Goal: Information Seeking & Learning: Learn about a topic

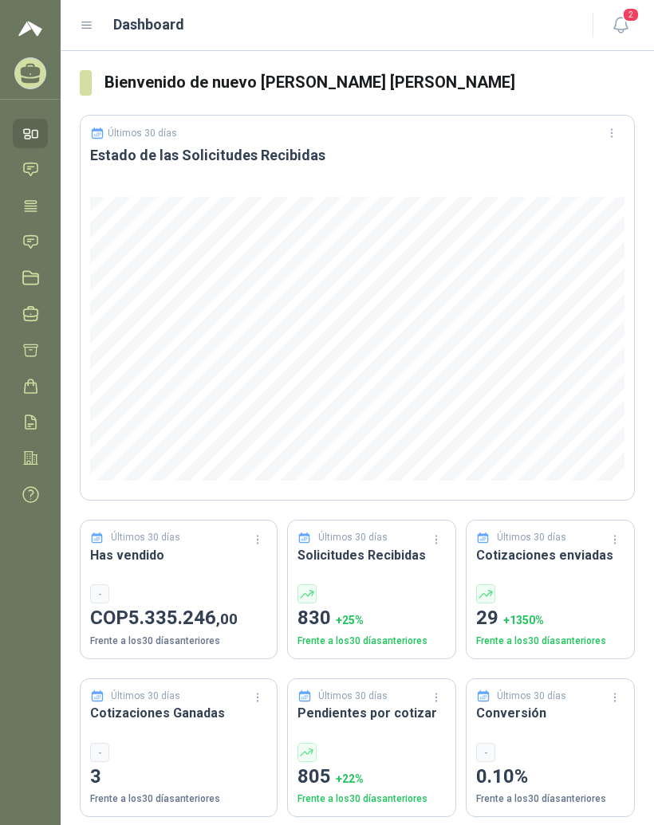
click at [92, 26] on icon at bounding box center [87, 25] width 14 height 14
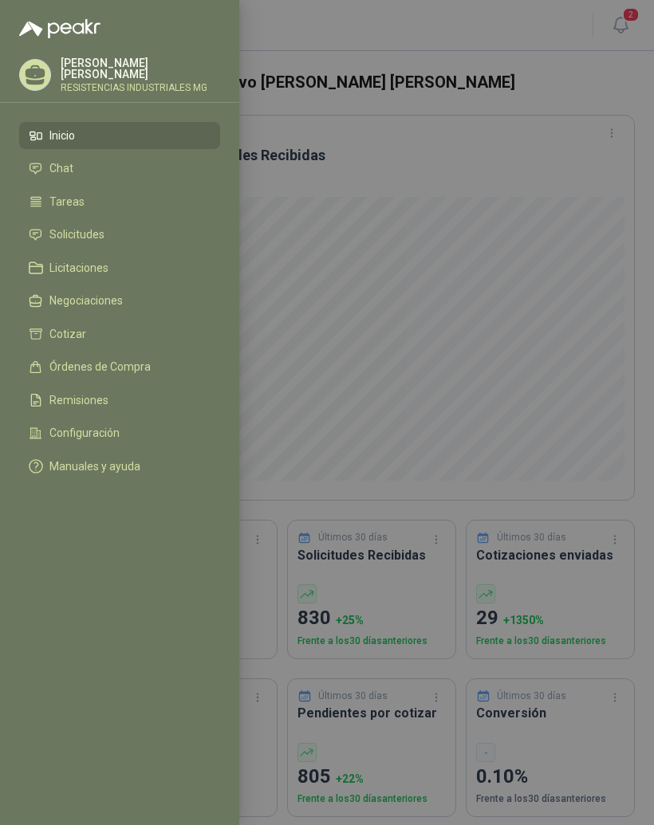
click at [147, 239] on li "Solicitudes" at bounding box center [120, 235] width 182 height 14
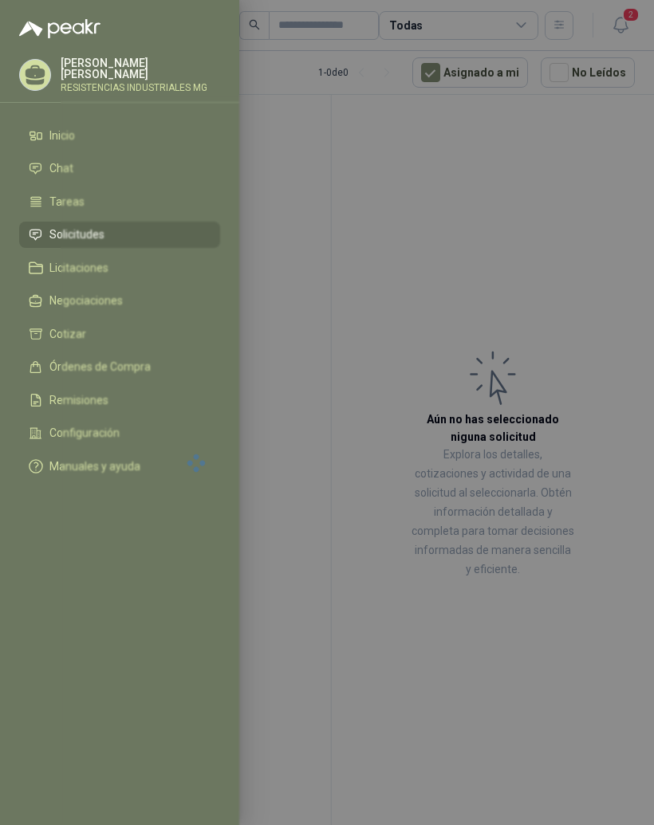
scroll to position [20, 0]
click at [552, 217] on div at bounding box center [327, 412] width 654 height 825
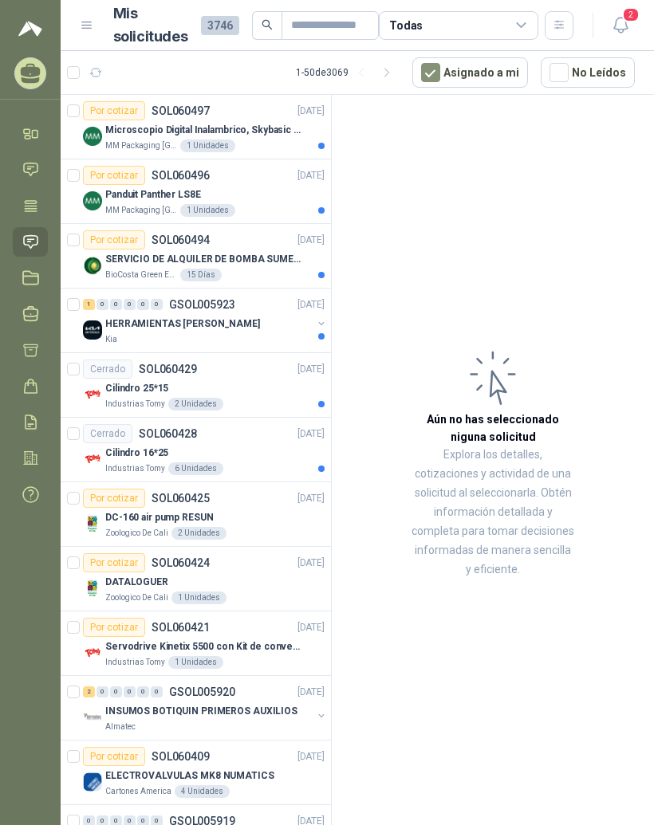
click at [264, 123] on p "Microscopio Digital Inalambrico, Skybasic 50x-1000x, Ampliac" at bounding box center [204, 130] width 198 height 15
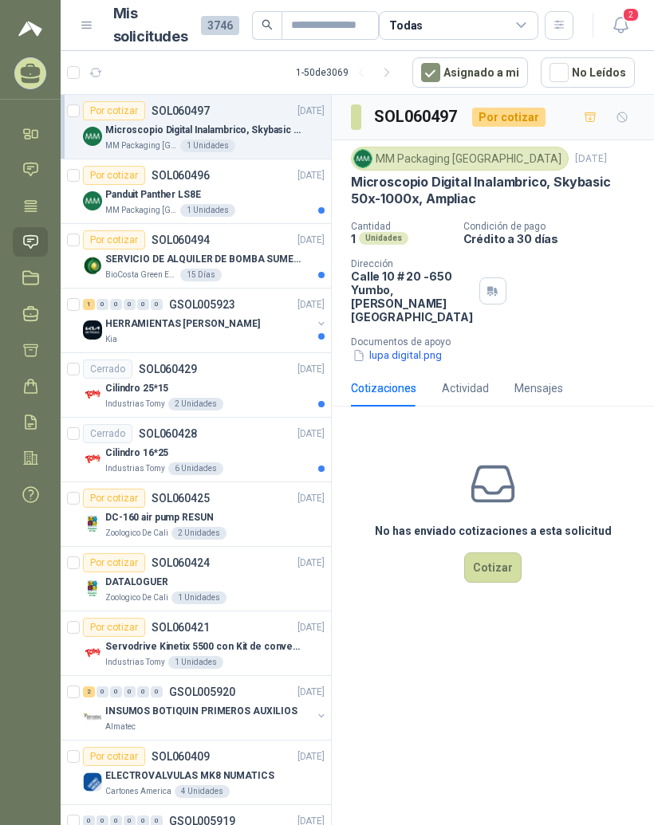
click at [249, 185] on div "Panduit Panther LS8E" at bounding box center [214, 194] width 219 height 19
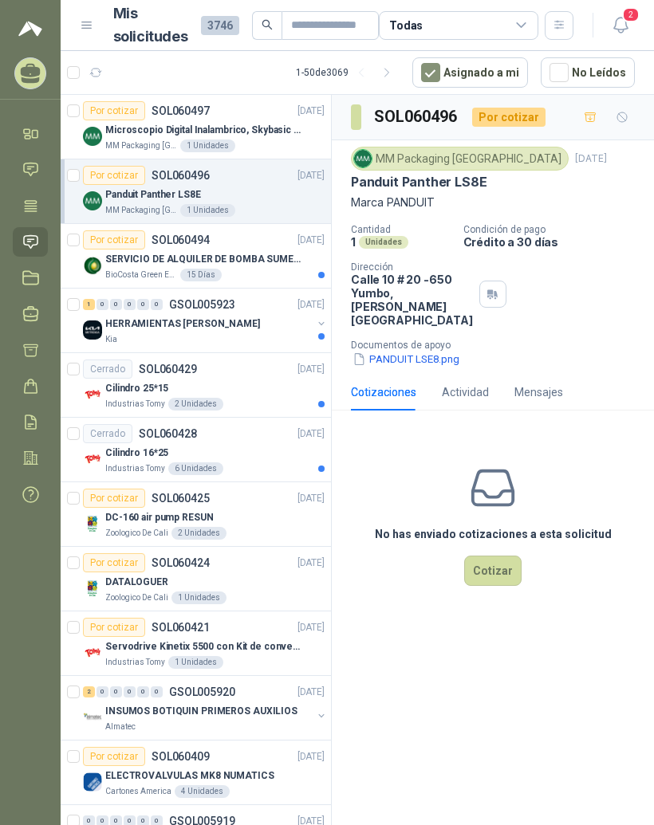
click at [425, 359] on button "PANDUIT LSE8.png" at bounding box center [406, 359] width 110 height 17
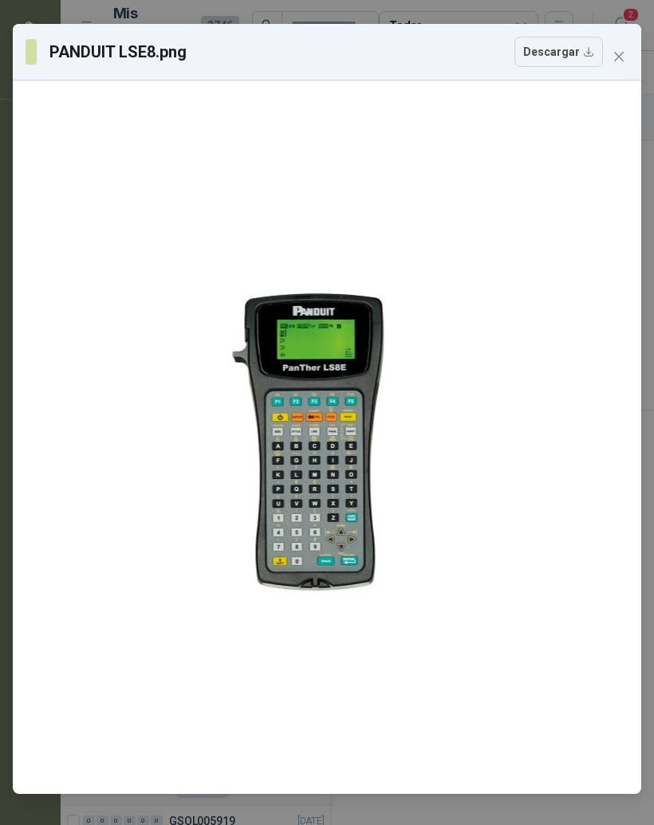
click at [626, 59] on span "Close" at bounding box center [619, 56] width 26 height 13
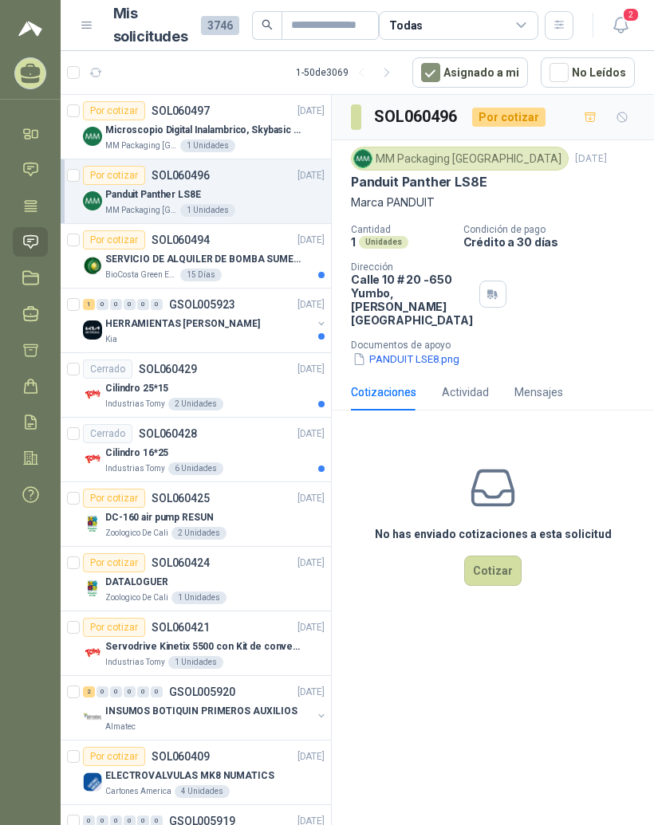
click at [264, 269] on div "BioCosta Green Energy S.A.S 15 Días" at bounding box center [214, 275] width 219 height 13
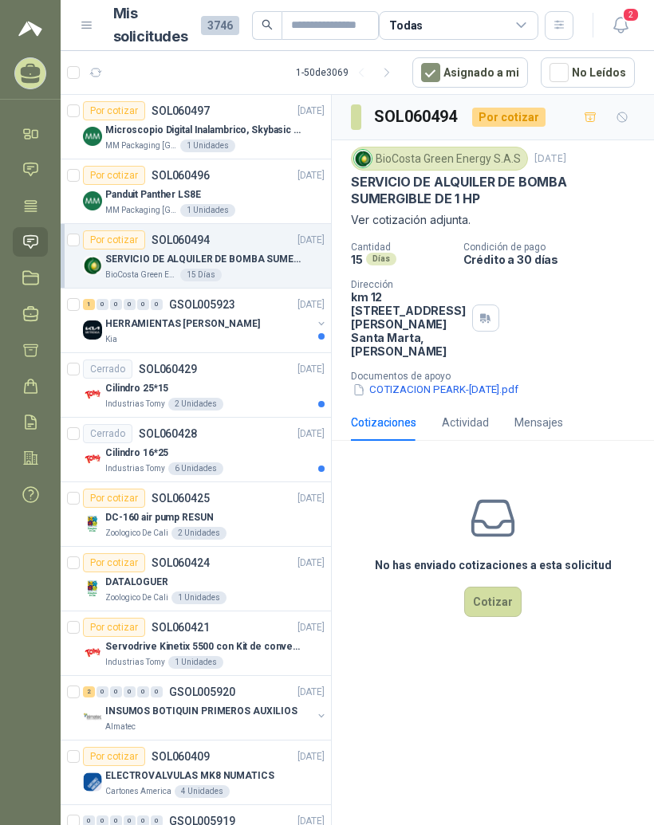
click at [477, 399] on button "COTIZACION PEARK-OCT-08-25.pdf" at bounding box center [435, 390] width 169 height 17
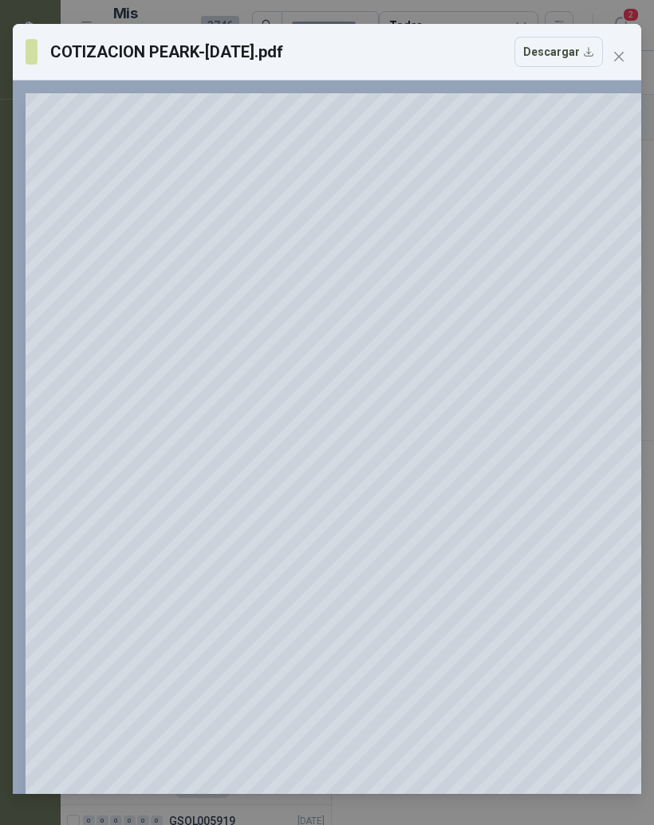
click at [624, 53] on icon "close" at bounding box center [618, 56] width 13 height 13
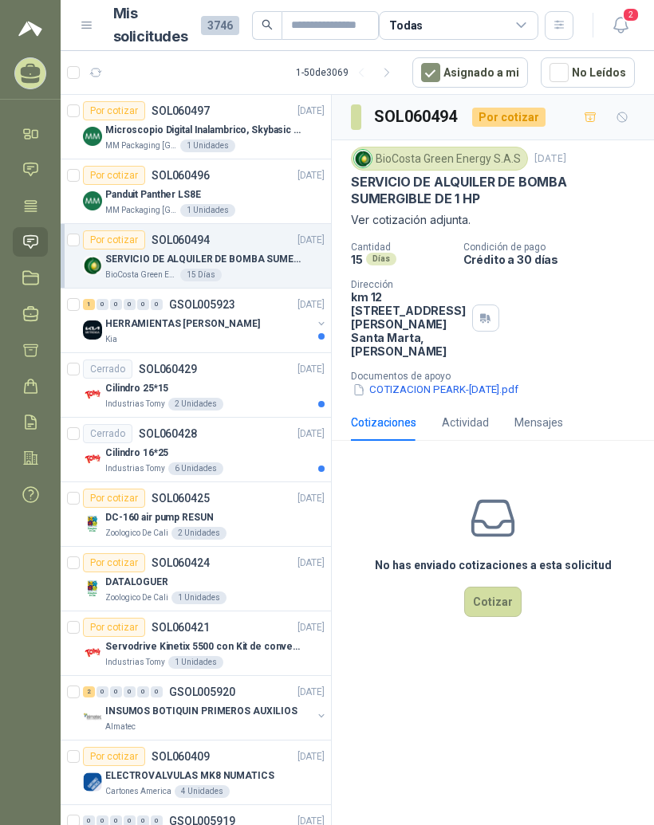
click at [261, 314] on div "HERRAMIENTAS [PERSON_NAME]" at bounding box center [208, 323] width 206 height 19
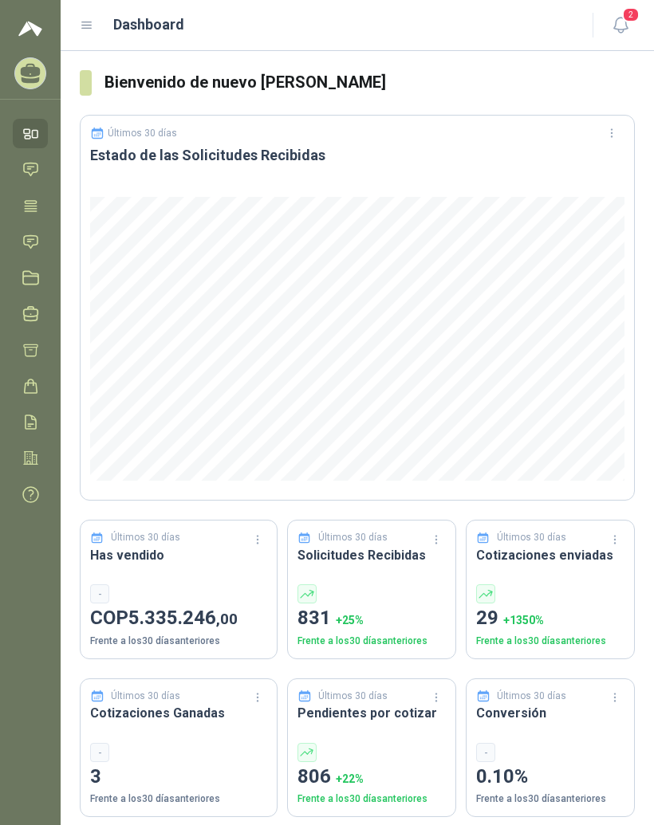
click at [81, 30] on icon at bounding box center [87, 25] width 14 height 14
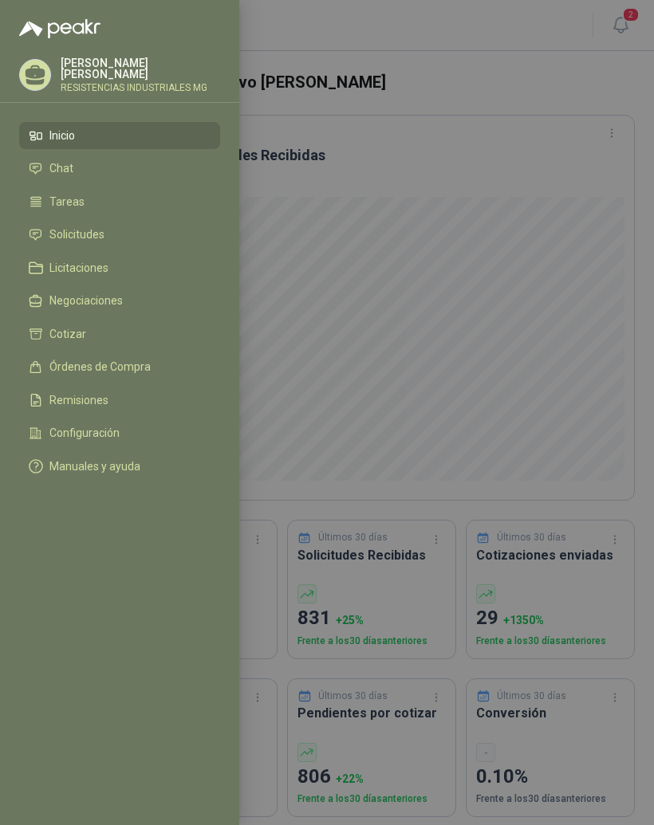
click at [68, 235] on span "Solicitudes" at bounding box center [76, 234] width 55 height 13
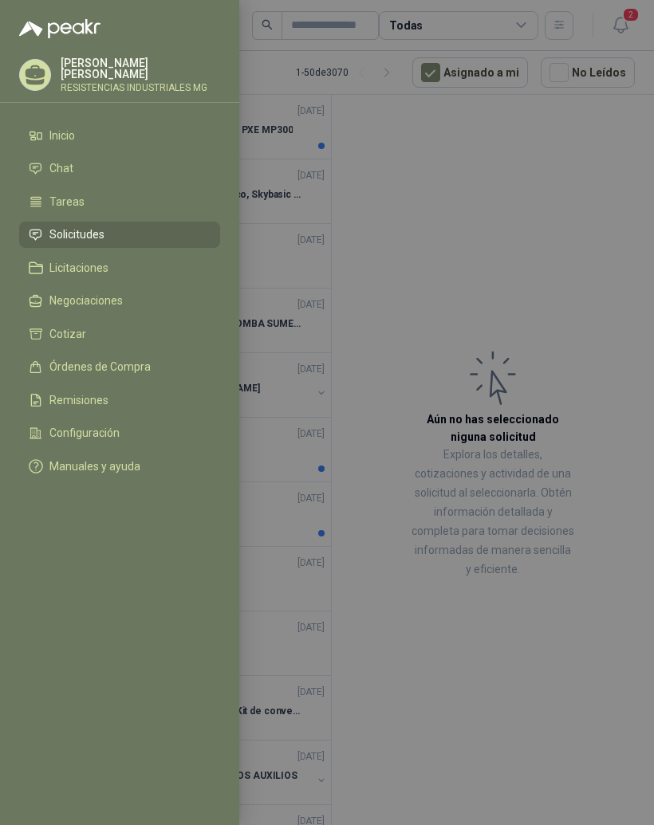
click at [543, 221] on div at bounding box center [327, 412] width 654 height 825
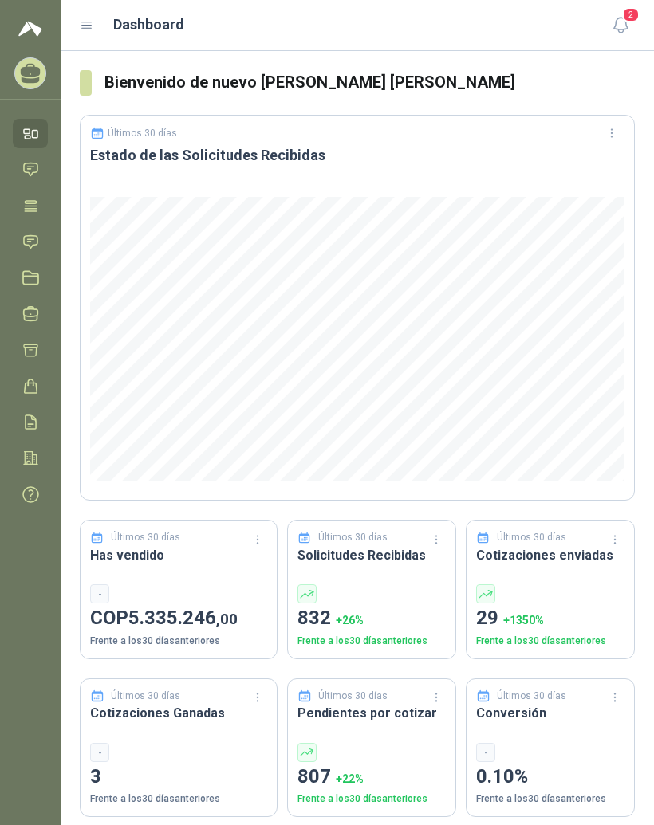
click at [93, 24] on icon at bounding box center [87, 25] width 14 height 14
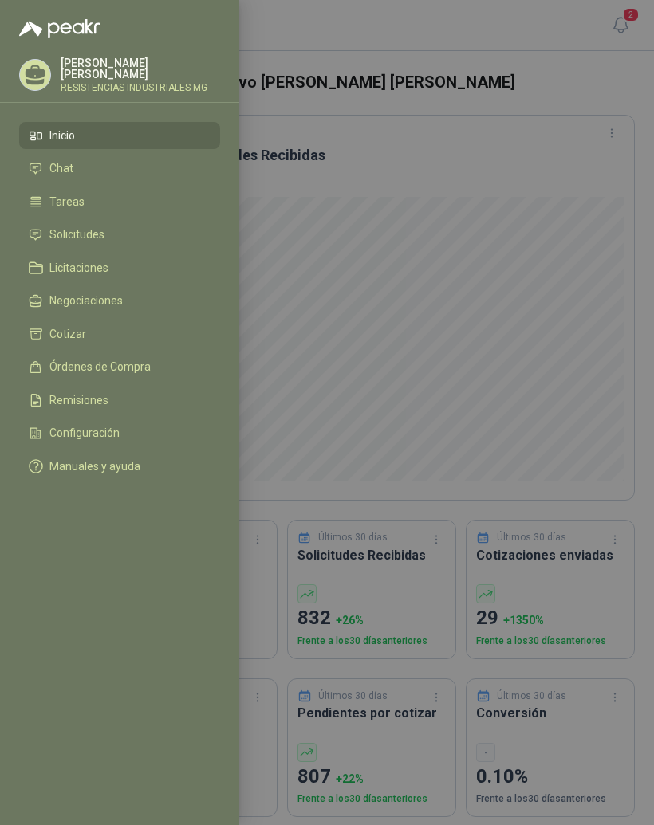
click at [113, 234] on li "Solicitudes" at bounding box center [120, 235] width 182 height 14
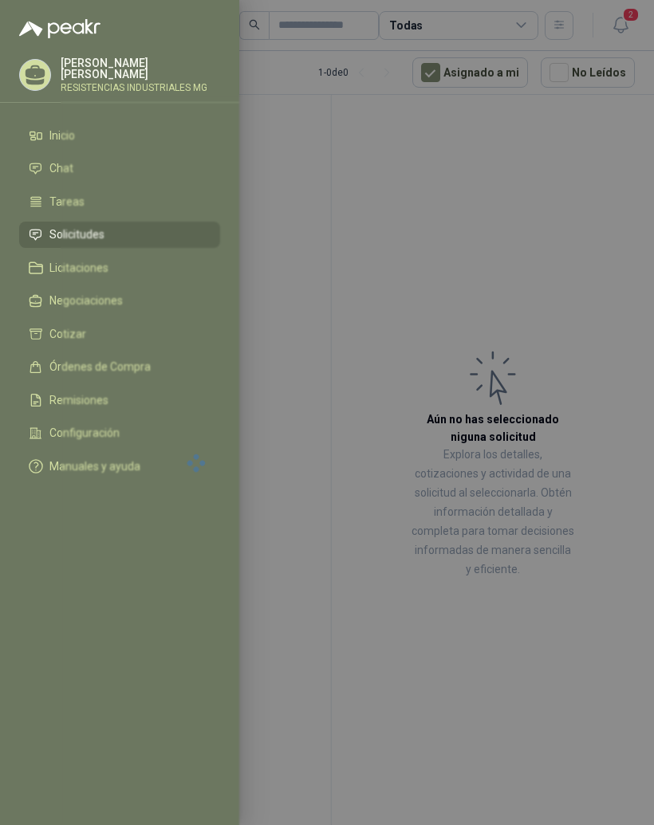
click at [509, 225] on div at bounding box center [327, 412] width 654 height 825
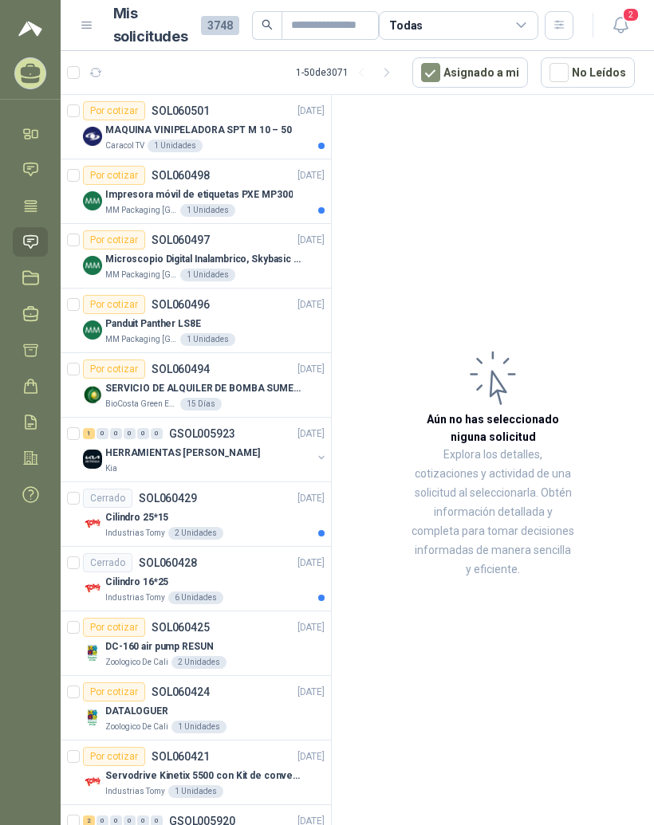
click at [225, 22] on span "3748" at bounding box center [220, 25] width 38 height 19
click at [344, 18] on input "text" at bounding box center [323, 25] width 65 height 27
click at [469, 20] on div "Todas" at bounding box center [458, 25] width 159 height 29
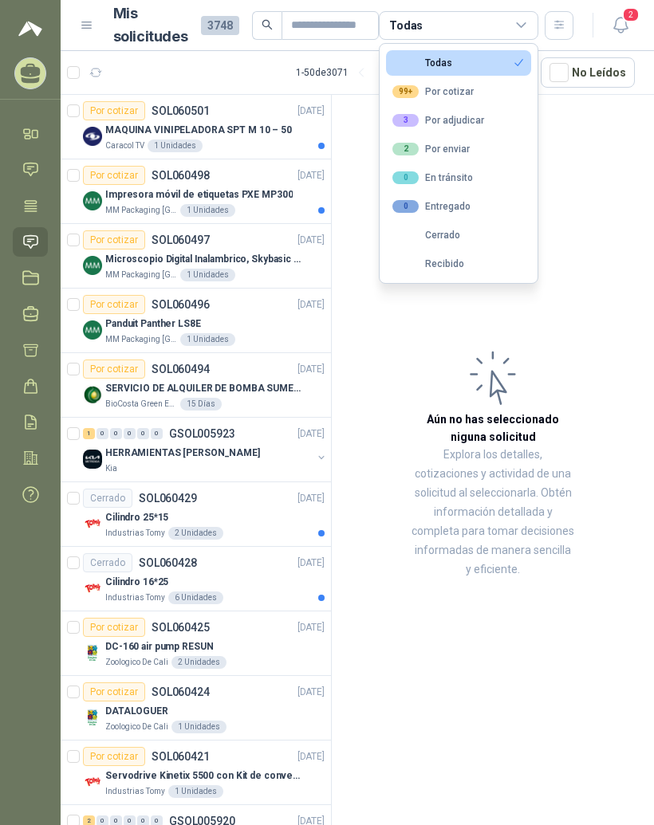
click at [470, 89] on div "99+ Por cotizar" at bounding box center [432, 91] width 81 height 13
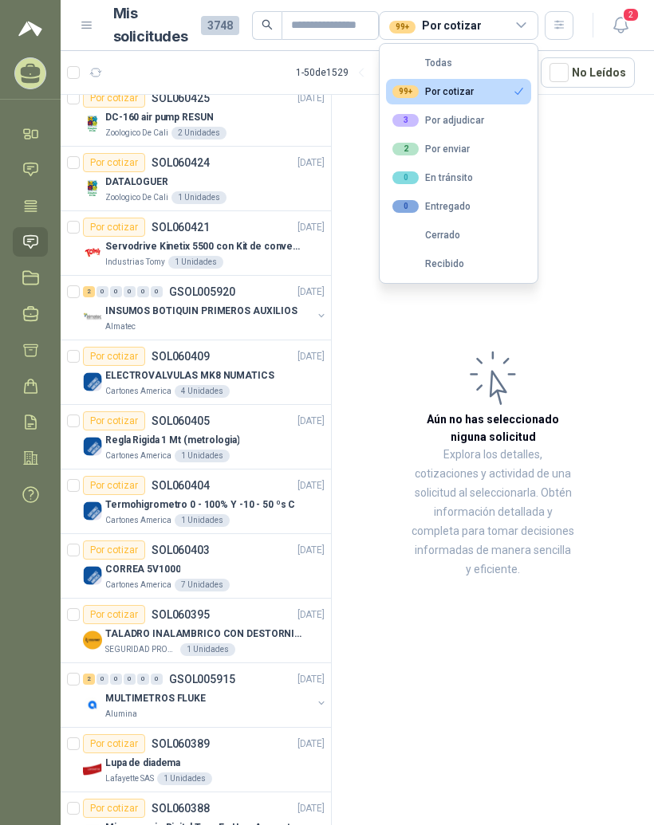
scroll to position [401, 0]
click at [291, 259] on div "Industrias Tomy 1 Unidades" at bounding box center [214, 261] width 219 height 13
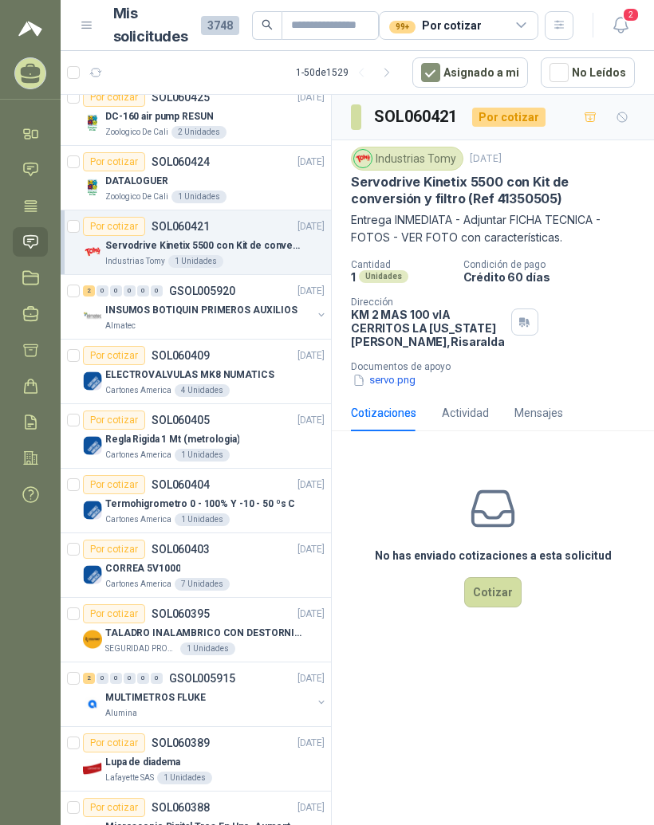
click at [388, 389] on button "servo.png" at bounding box center [384, 380] width 66 height 17
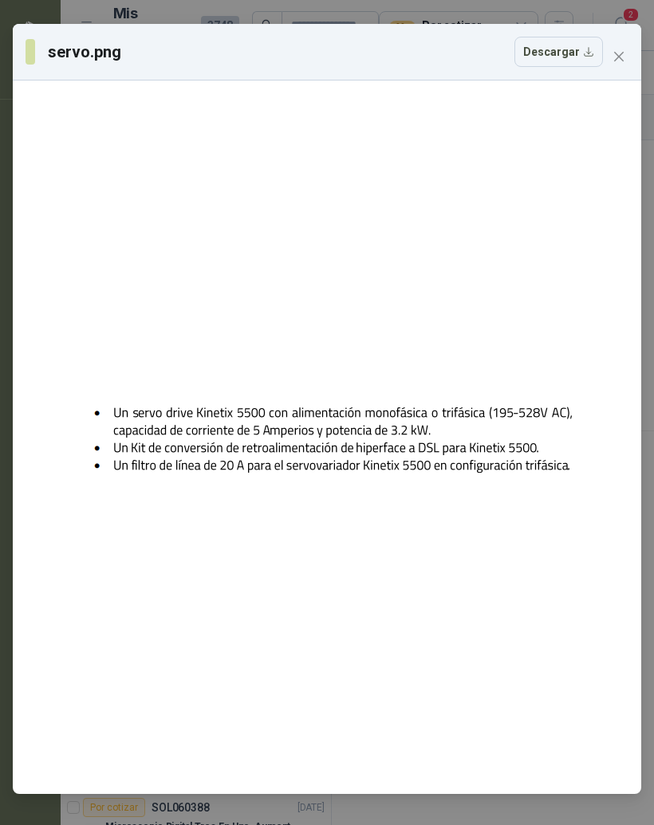
click at [618, 53] on icon "close" at bounding box center [618, 56] width 13 height 13
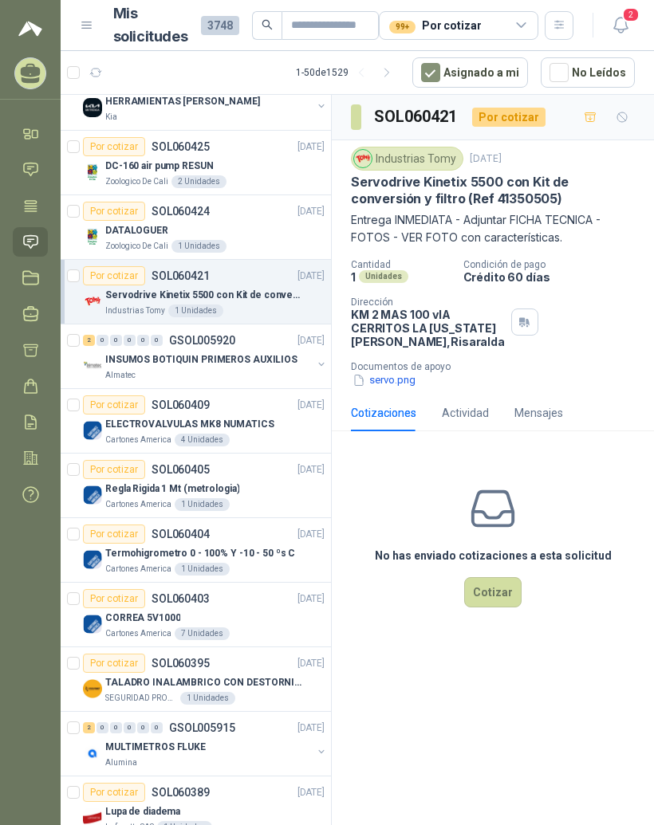
scroll to position [351, 0]
click at [399, 60] on button "button" at bounding box center [387, 73] width 26 height 26
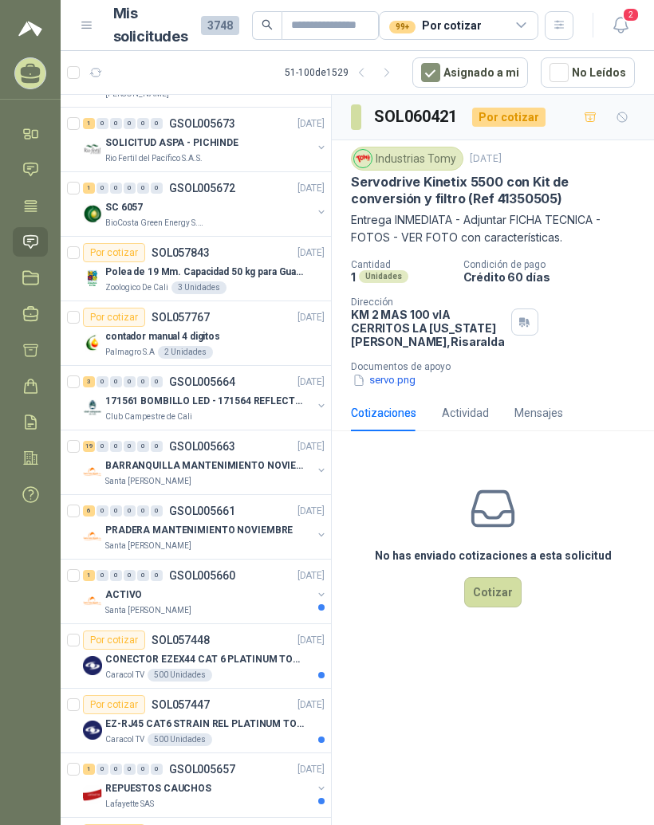
scroll to position [375, 0]
click at [277, 455] on div "BARRANQUILLA MANTENIMIENTO NOVIEMBRE" at bounding box center [208, 464] width 206 height 19
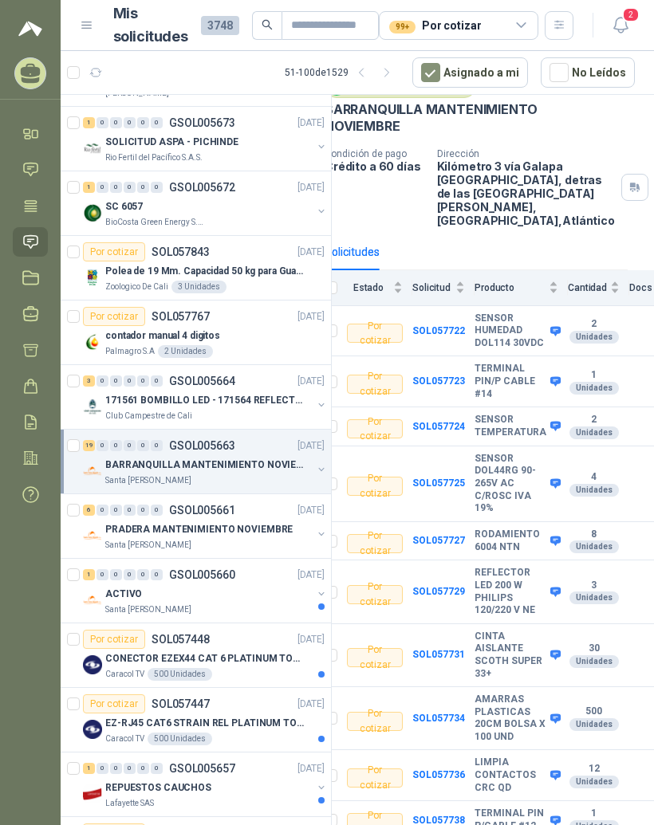
scroll to position [422, 0]
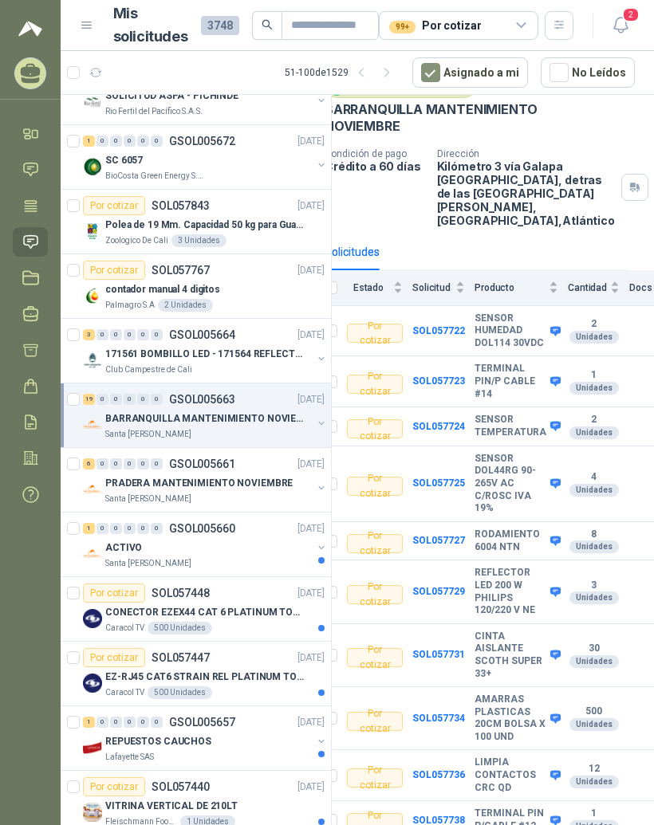
click at [256, 454] on div "6 0 0 0 0 0 GSOL005661 25/09/25" at bounding box center [205, 463] width 245 height 19
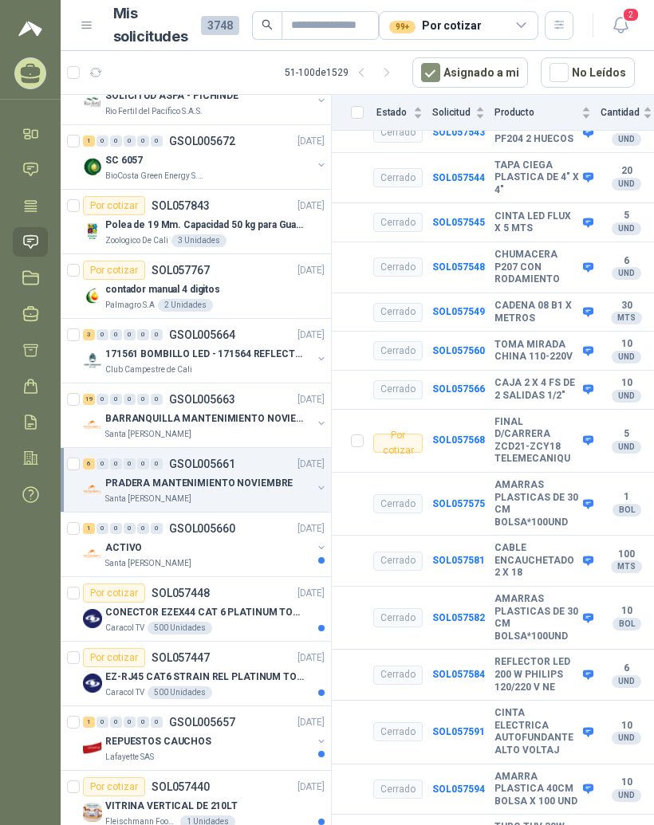
scroll to position [1957, 0]
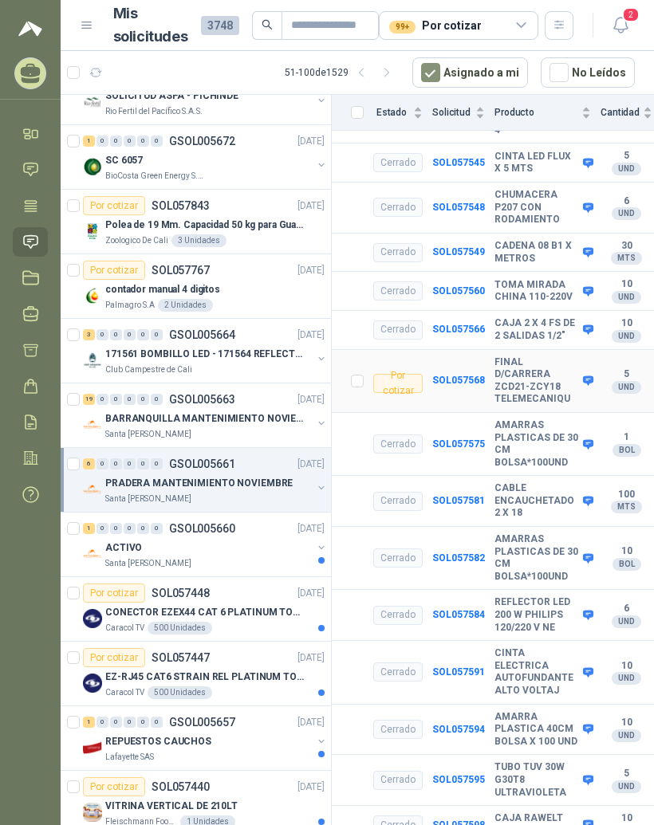
click at [540, 356] on b "FINAL D/CARRERA ZCD21-ZCY18 TELEMECANIQU" at bounding box center [536, 380] width 84 height 49
click at [503, 356] on b "FINAL D/CARRERA ZCD21-ZCY18 TELEMECANIQU" at bounding box center [536, 380] width 84 height 49
click at [475, 375] on b "SOL057568" at bounding box center [458, 380] width 53 height 11
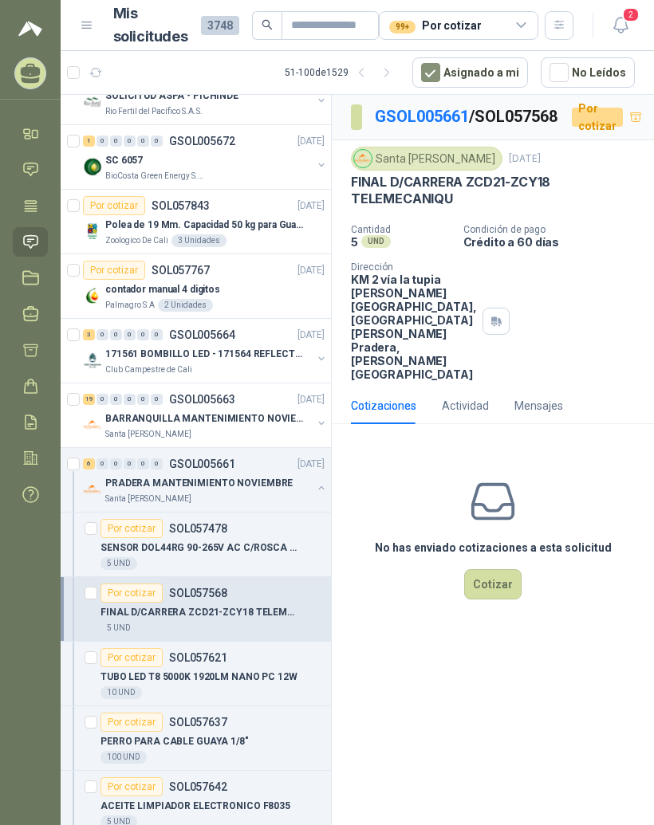
click at [436, 107] on link "GSOL005661" at bounding box center [422, 116] width 94 height 19
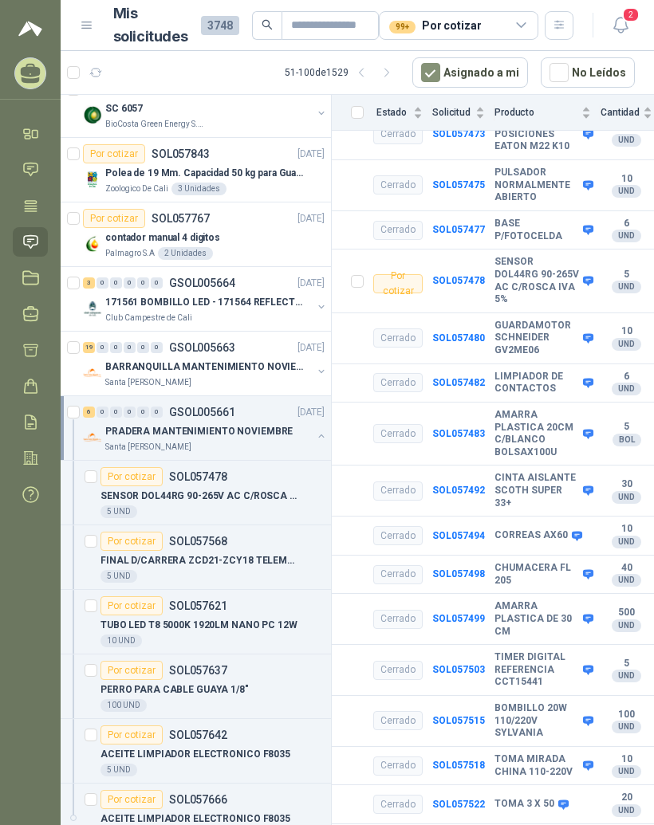
scroll to position [729, 0]
click at [269, 488] on p "SENSOR DOL44RG 90-265V AC C/ROSCA IVA 5%" at bounding box center [199, 495] width 198 height 15
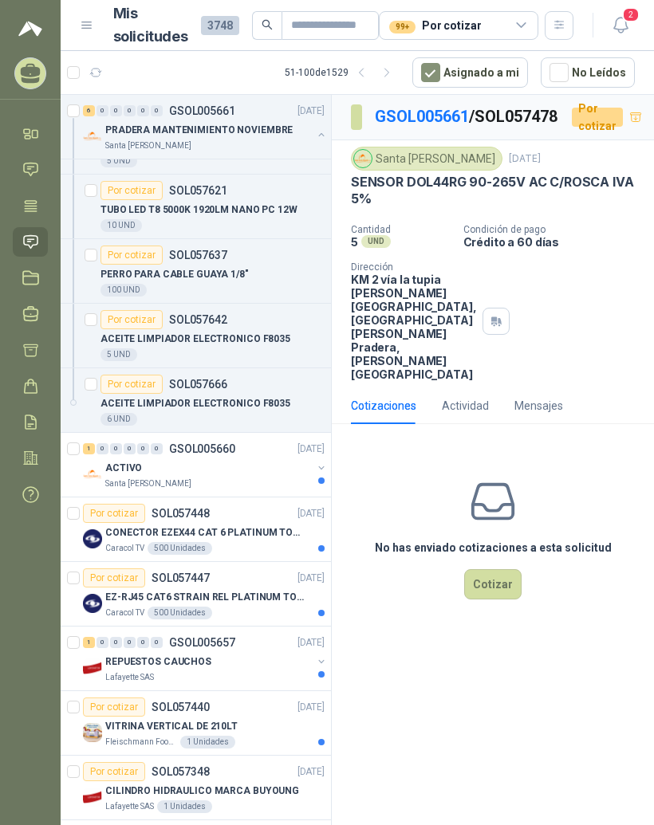
scroll to position [1005, 0]
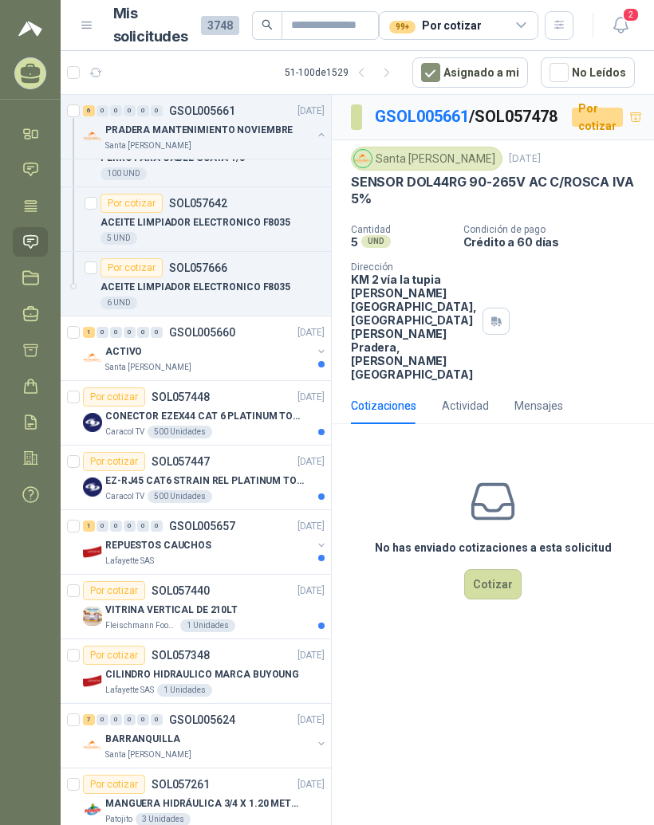
click at [281, 409] on p "CONECTOR EZEX44 CAT 6 PLATINUM TOOLS" at bounding box center [204, 416] width 198 height 15
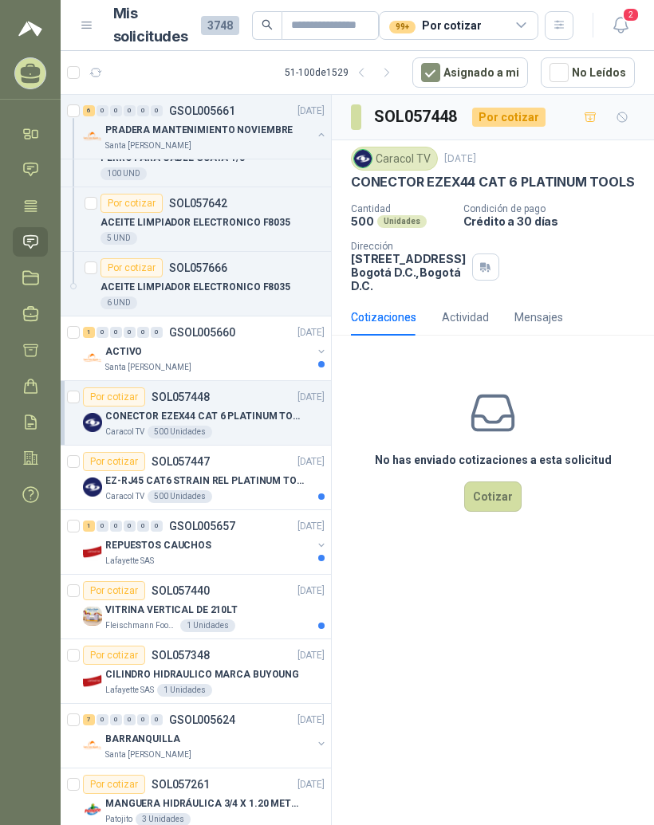
click at [117, 520] on div "0" at bounding box center [116, 525] width 12 height 11
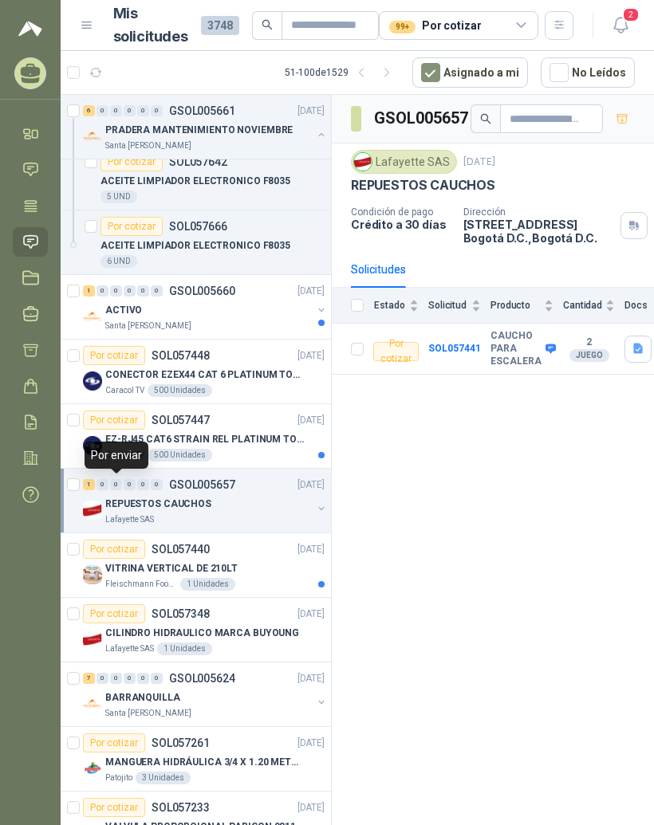
scroll to position [1048, 0]
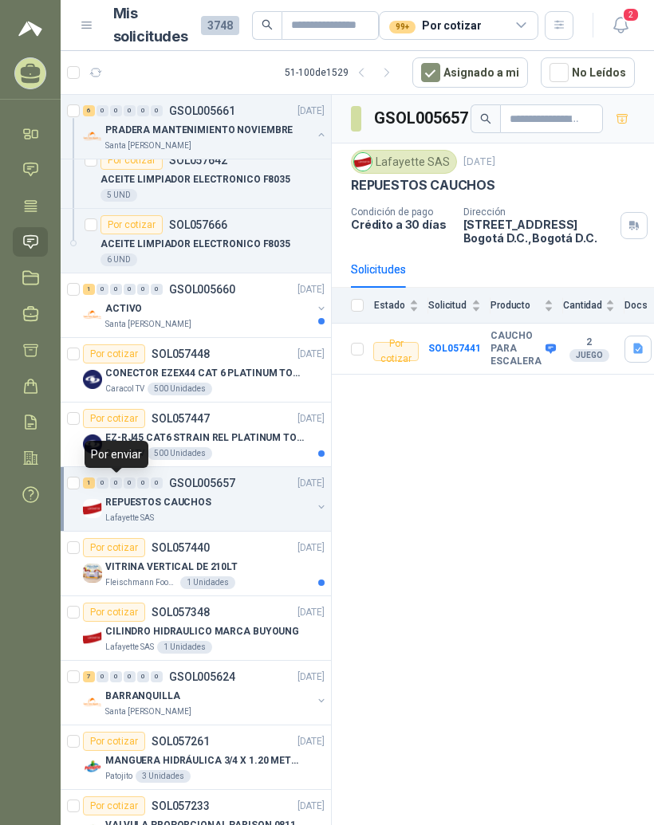
click at [187, 542] on p "SOL057440" at bounding box center [180, 547] width 58 height 11
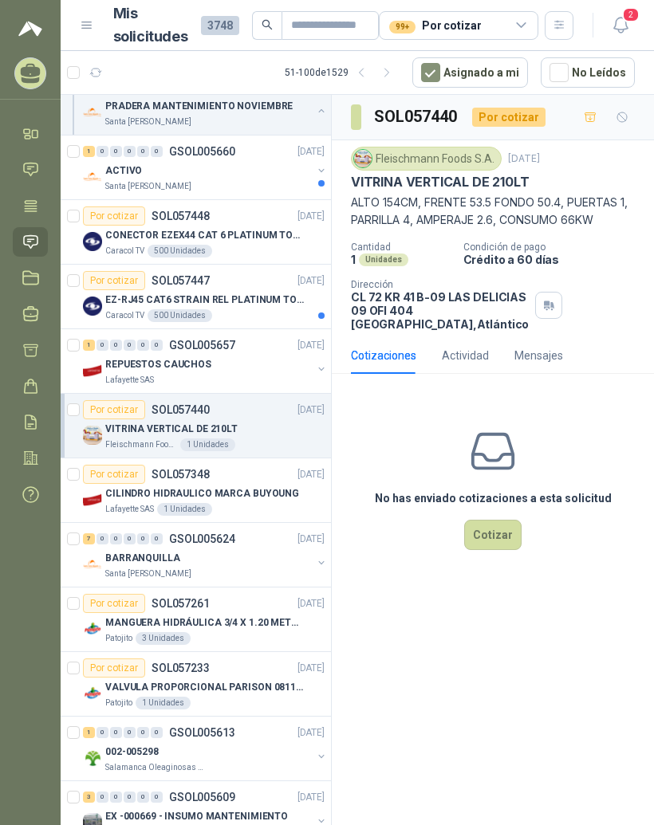
scroll to position [1188, 0]
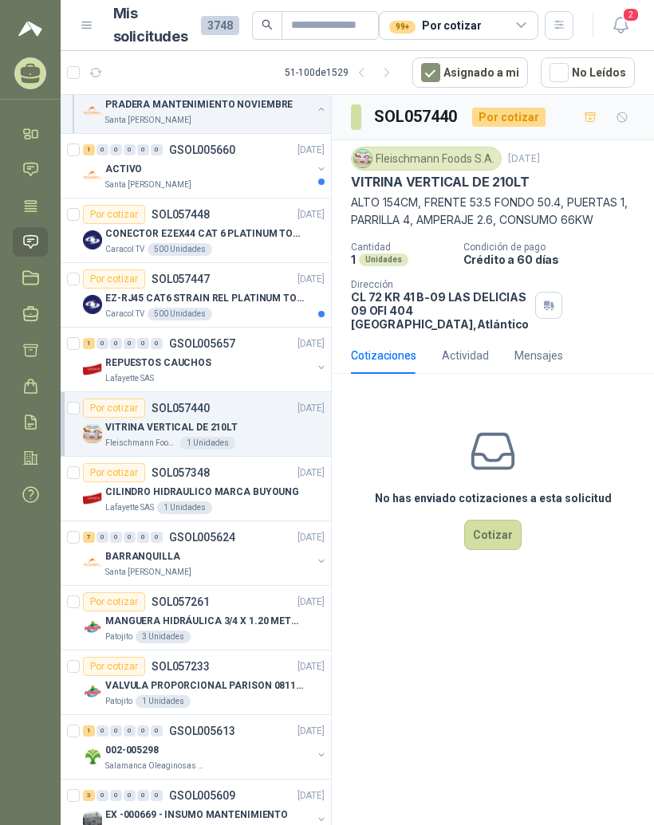
click at [188, 532] on p "GSOL005624" at bounding box center [202, 537] width 66 height 11
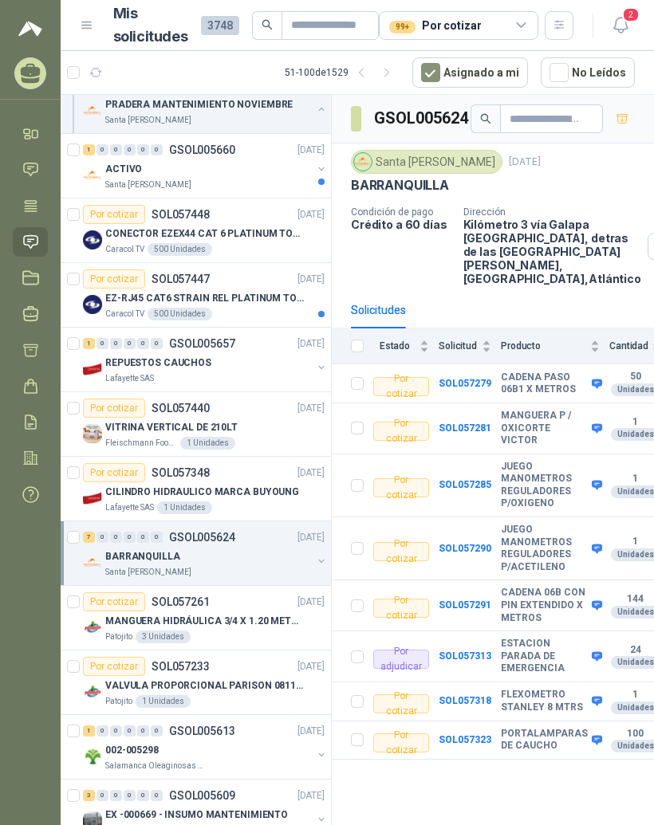
click at [258, 592] on div "Por cotizar SOL057261 25/09/25" at bounding box center [204, 601] width 242 height 19
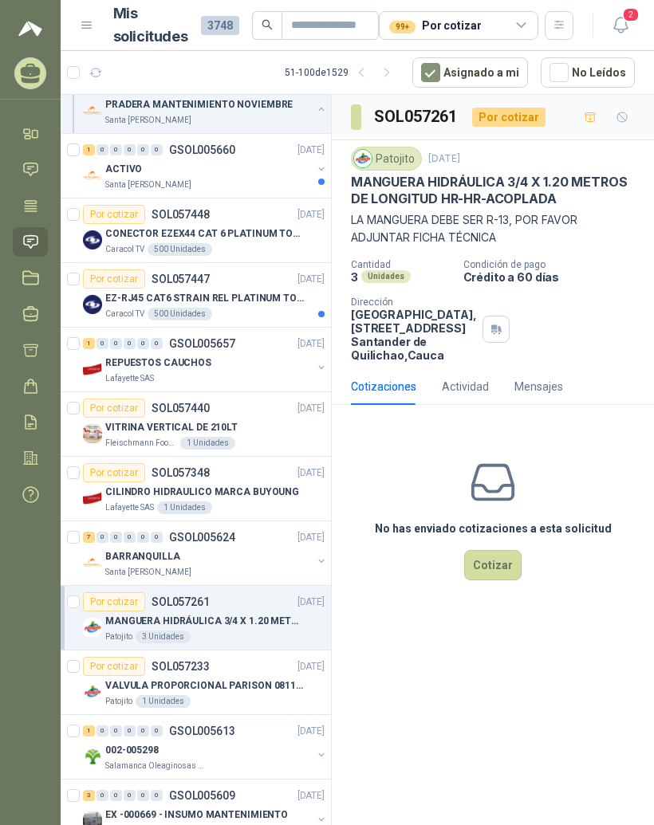
click at [251, 676] on div "VALVULA PROPORCIONAL PARISON 0811404612 / 4WRPEH6C4 REXROTH" at bounding box center [214, 685] width 219 height 19
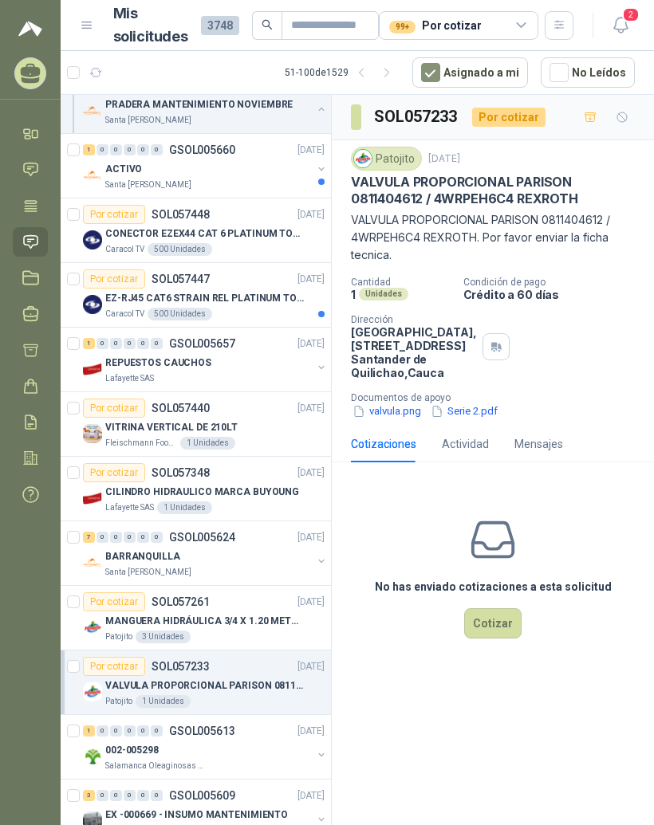
click at [214, 740] on div "002-005298" at bounding box center [208, 749] width 206 height 19
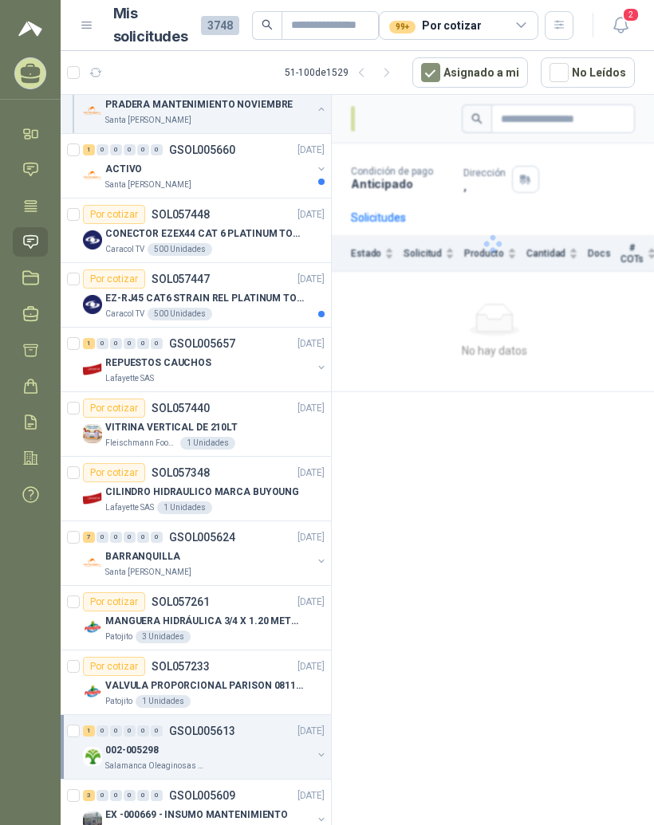
scroll to position [1296, 0]
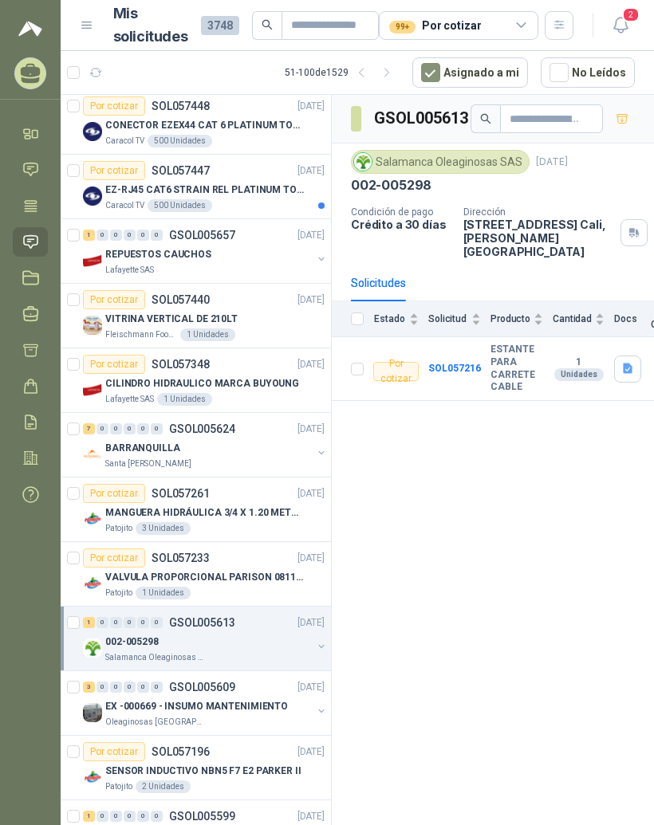
click at [245, 742] on div "Por cotizar SOL057196 24/09/25" at bounding box center [204, 751] width 242 height 19
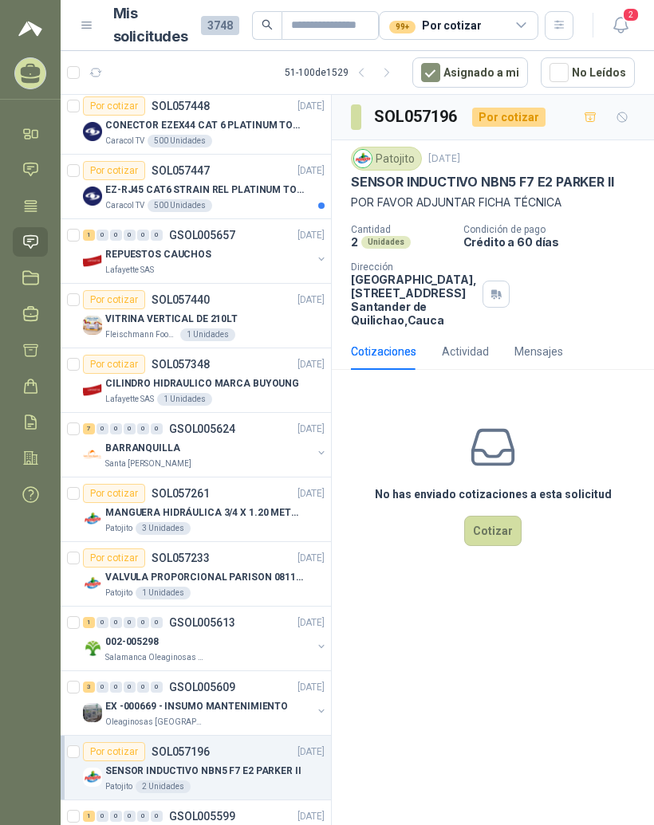
click at [218, 811] on p "GSOL005599" at bounding box center [202, 816] width 66 height 11
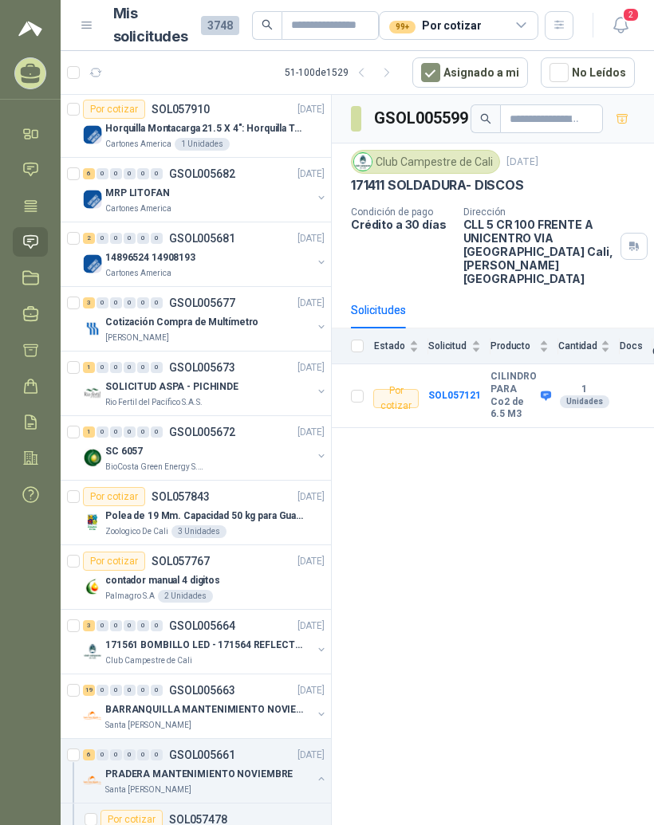
scroll to position [130, 0]
click at [297, 296] on p "27/09/25" at bounding box center [310, 303] width 27 height 15
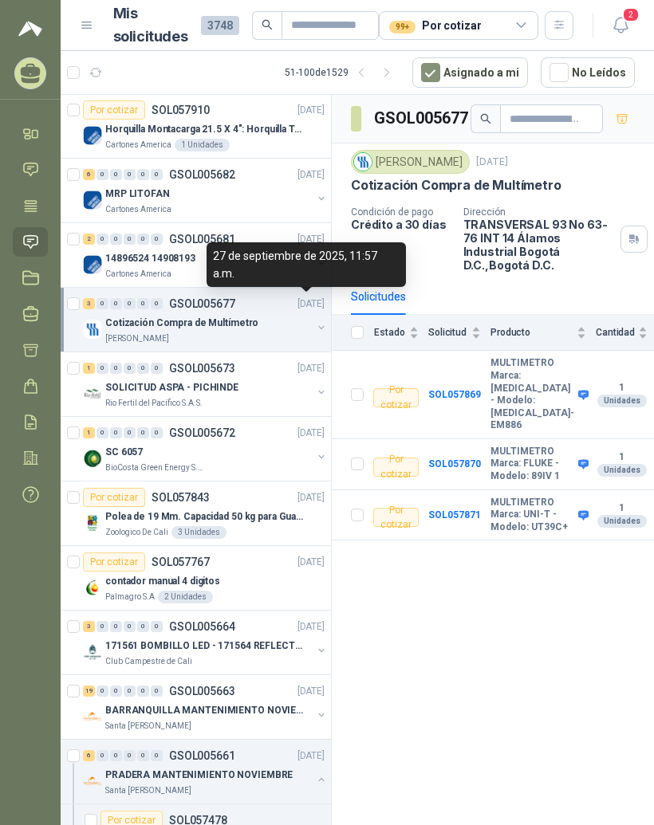
click at [252, 378] on div "SOLICITUD ASPA - PICHINDE" at bounding box center [208, 387] width 206 height 19
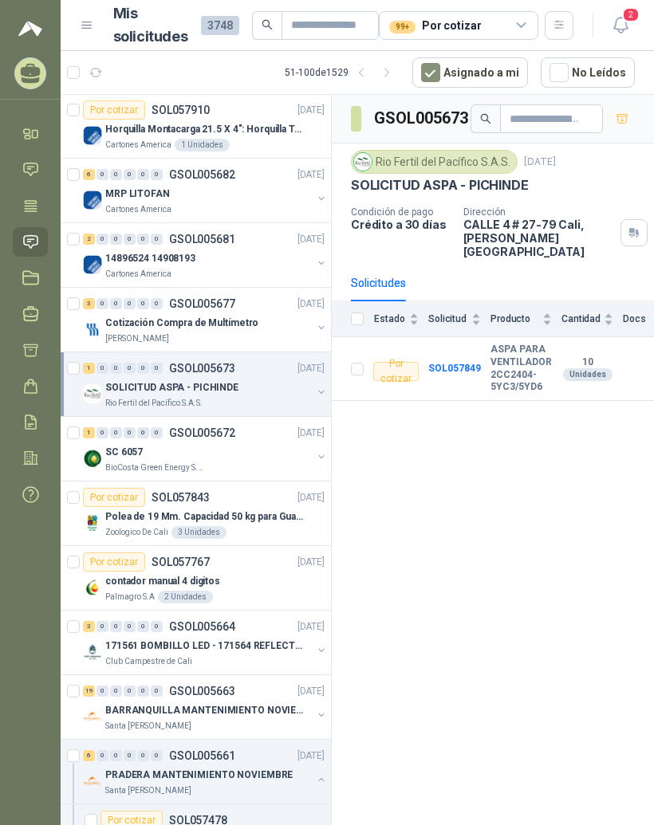
click at [255, 423] on div "1 0 0 0 0 0 GSOL005672 26/09/25" at bounding box center [205, 432] width 245 height 19
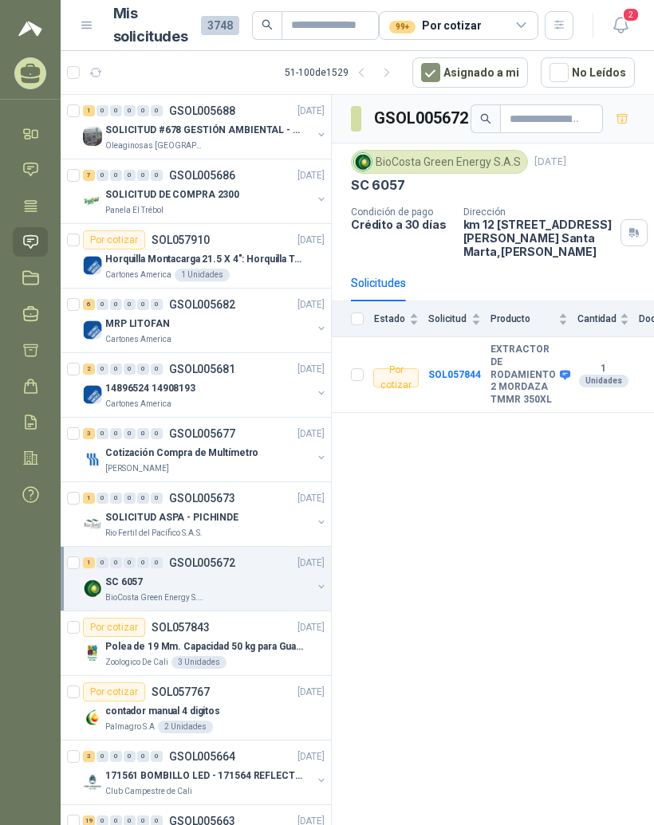
click at [244, 379] on div "14896524 14908193" at bounding box center [208, 388] width 206 height 19
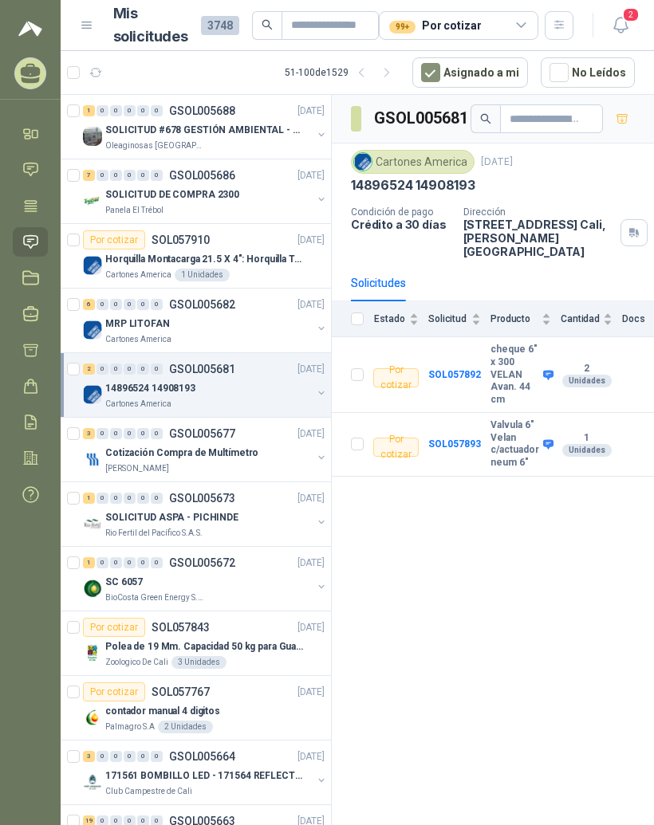
click at [248, 314] on div "MRP LITOFAN" at bounding box center [208, 323] width 206 height 19
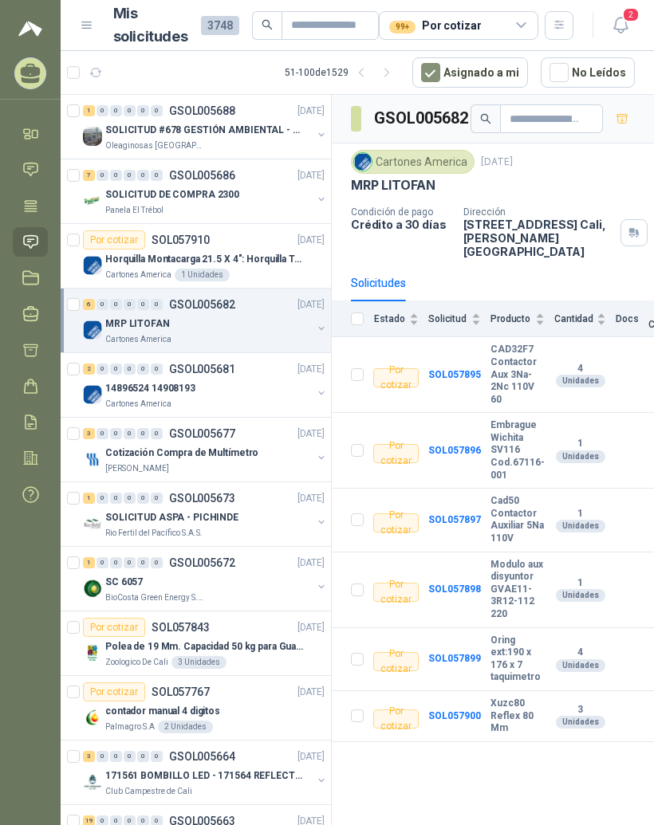
click at [227, 230] on div "Por cotizar SOL057910 29/09/25" at bounding box center [204, 239] width 242 height 19
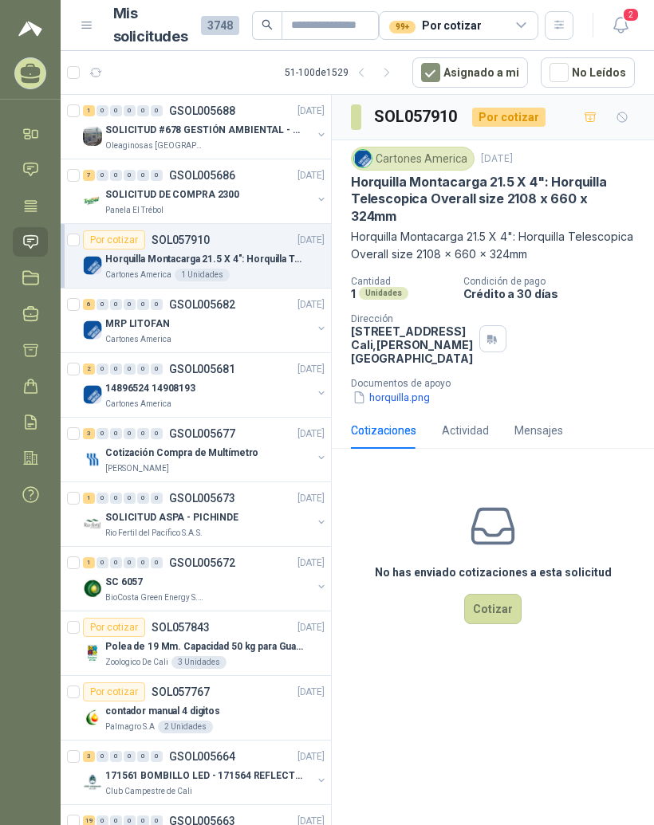
click at [258, 191] on div "SOLICITUD DE COMPRA 2300" at bounding box center [208, 194] width 206 height 19
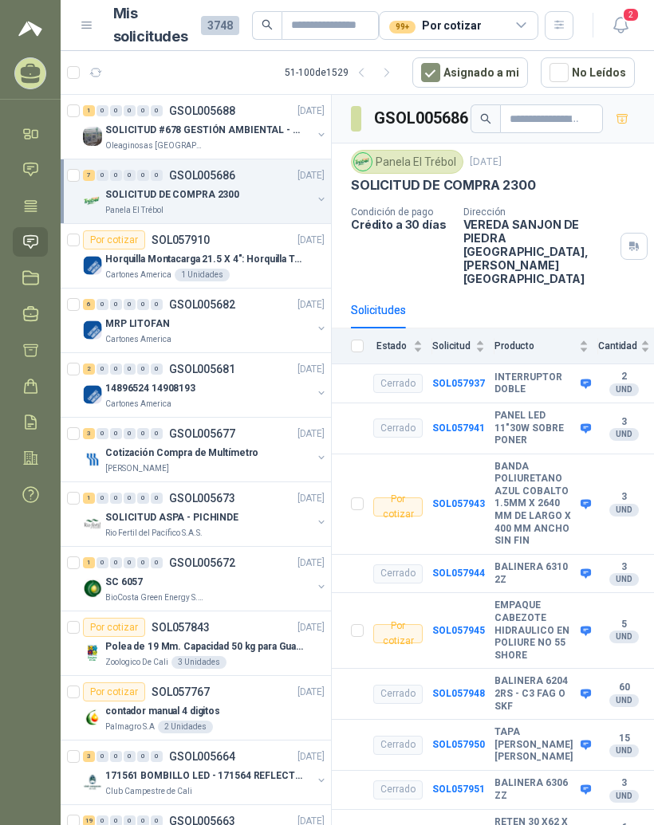
click at [276, 121] on div "SOLICITUD #678 GESTIÓN AMBIENTAL - TUMACO" at bounding box center [208, 129] width 206 height 19
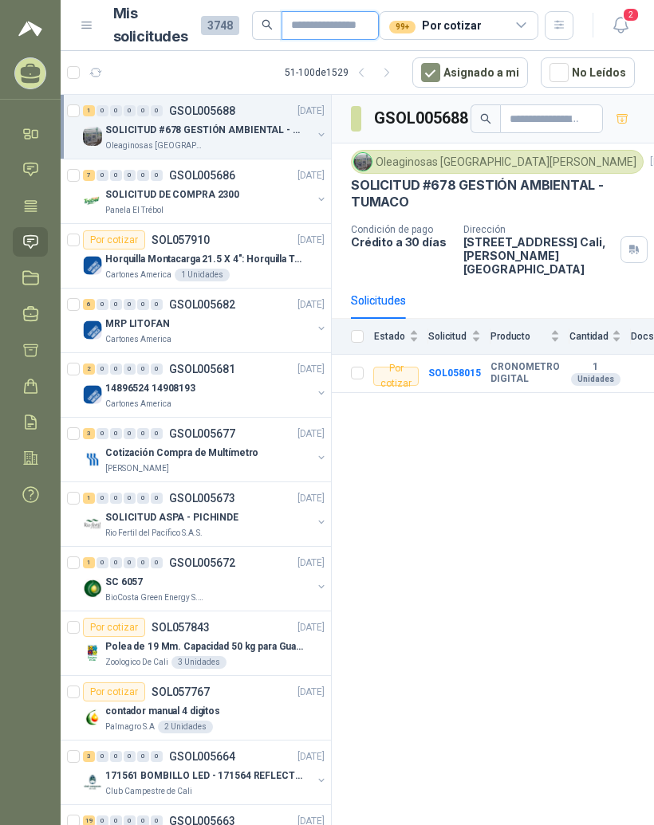
click at [330, 21] on input "text" at bounding box center [323, 25] width 65 height 27
click at [471, 22] on div "99+ Por cotizar" at bounding box center [435, 26] width 92 height 18
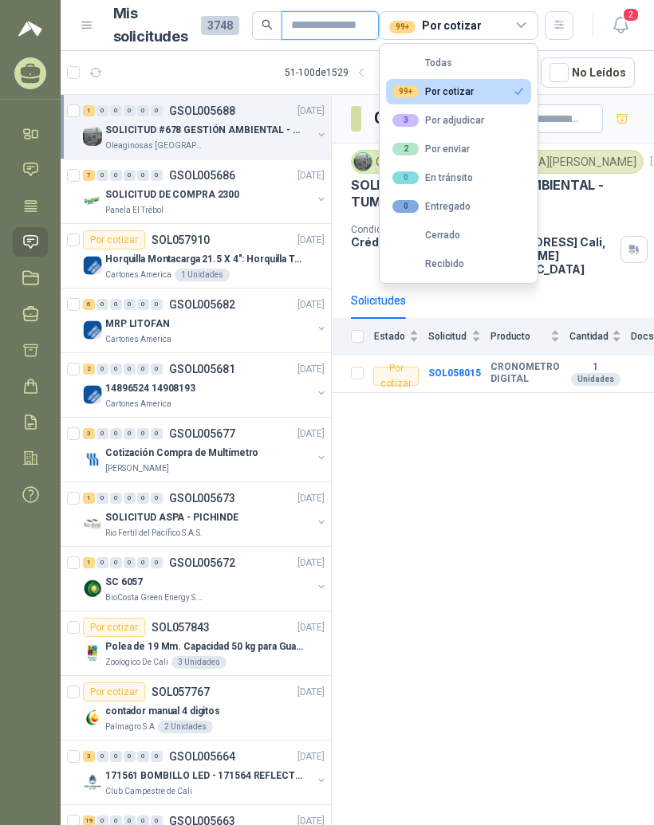
click at [345, 24] on input "text" at bounding box center [323, 25] width 65 height 27
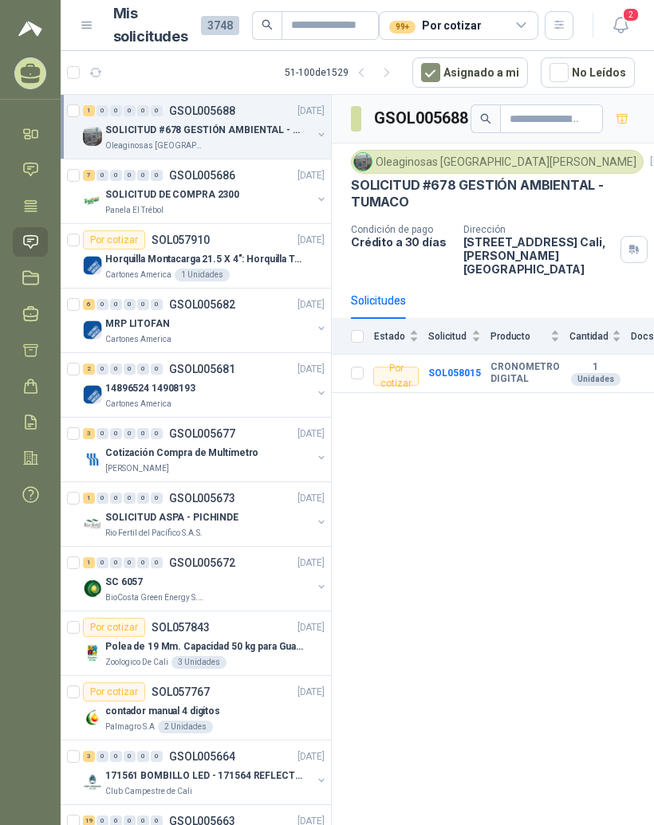
click at [339, 77] on div "51 - 100 de 1529" at bounding box center [342, 73] width 115 height 26
click at [324, 82] on div "51 - 100 de 1529" at bounding box center [342, 73] width 115 height 26
click at [399, 66] on button "button" at bounding box center [387, 73] width 26 height 26
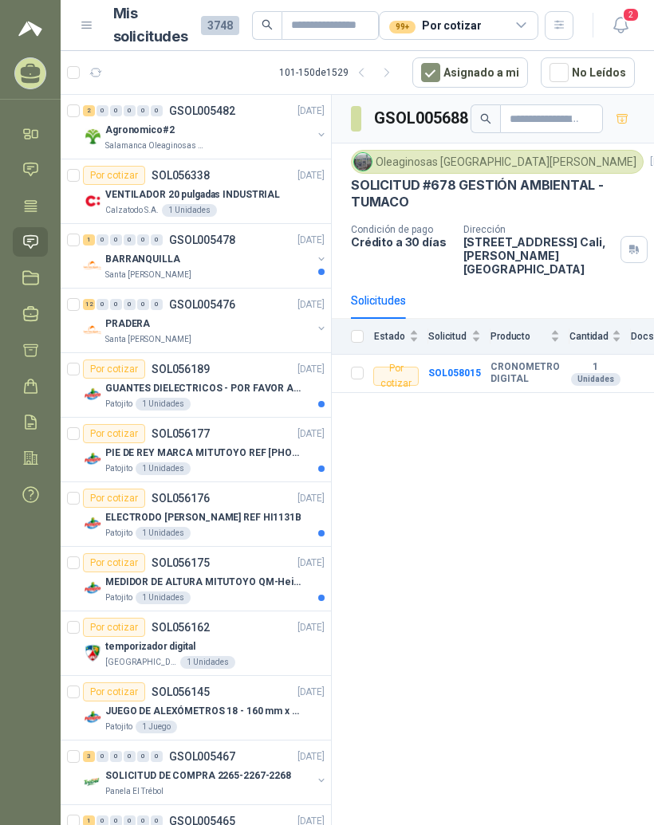
click at [247, 119] on div "2 0 0 0 0 0 GSOL005482 17/09/25" at bounding box center [205, 110] width 245 height 19
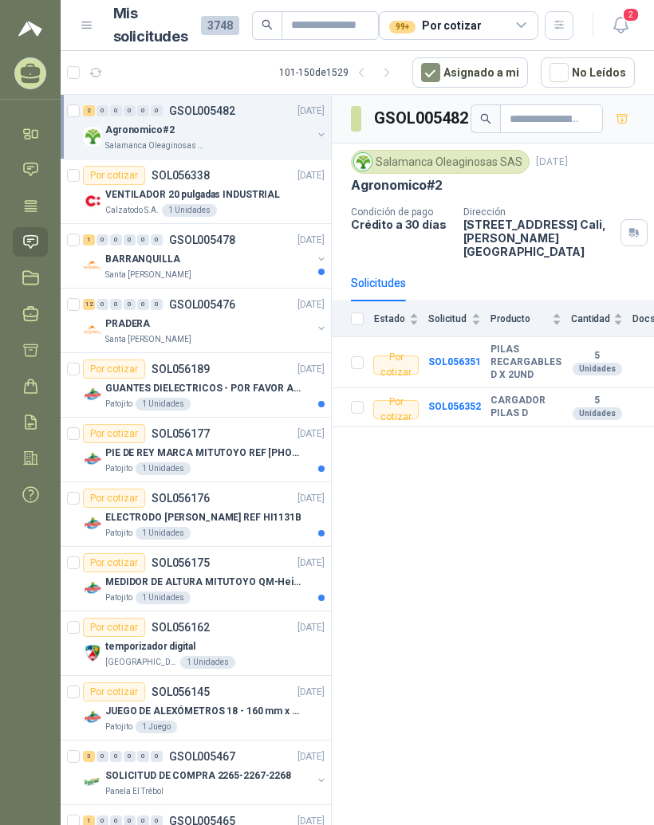
click at [285, 197] on div "VENTILADOR 20 pulgadas INDUSTRIAL" at bounding box center [214, 194] width 219 height 19
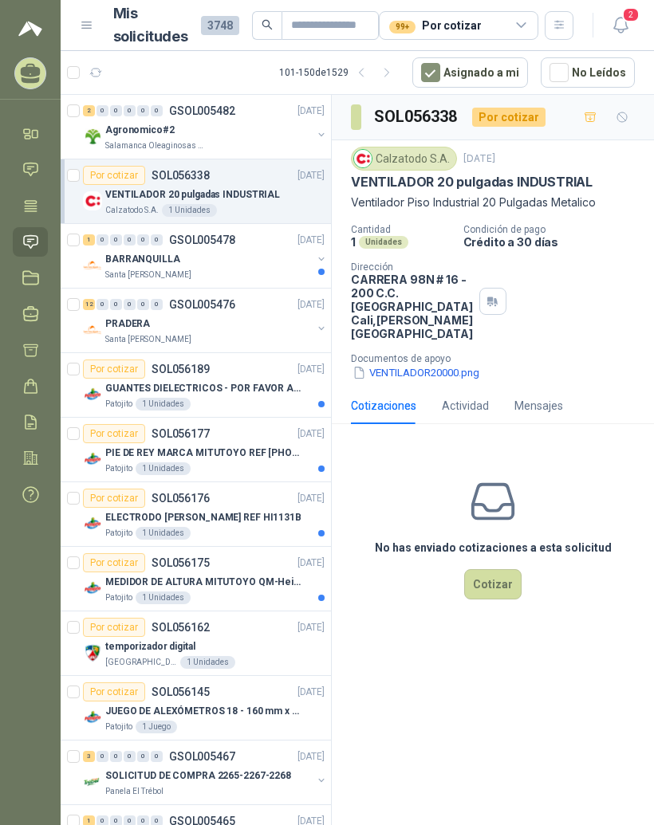
click at [416, 381] on button "VENTILADOR20000.png" at bounding box center [416, 372] width 130 height 17
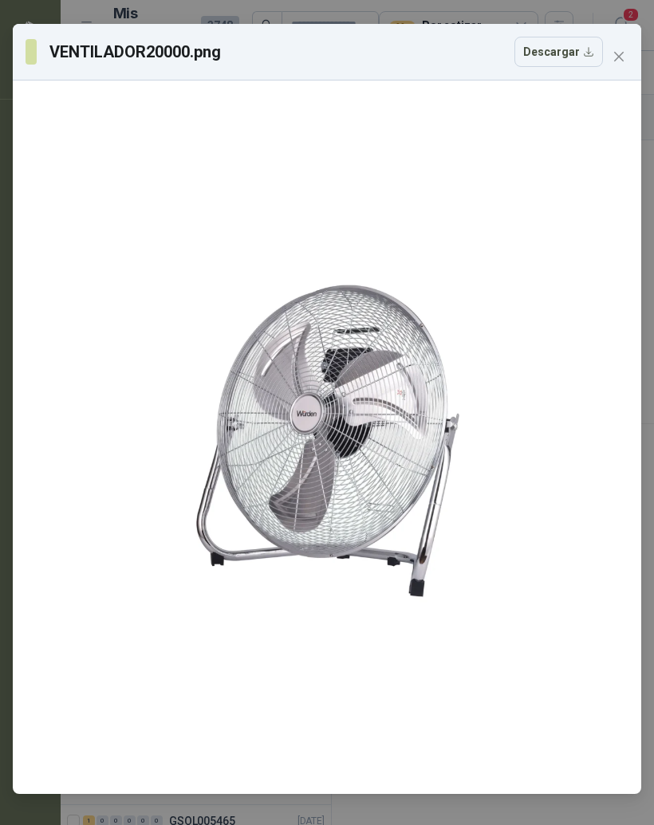
click at [618, 61] on icon "close" at bounding box center [618, 56] width 13 height 13
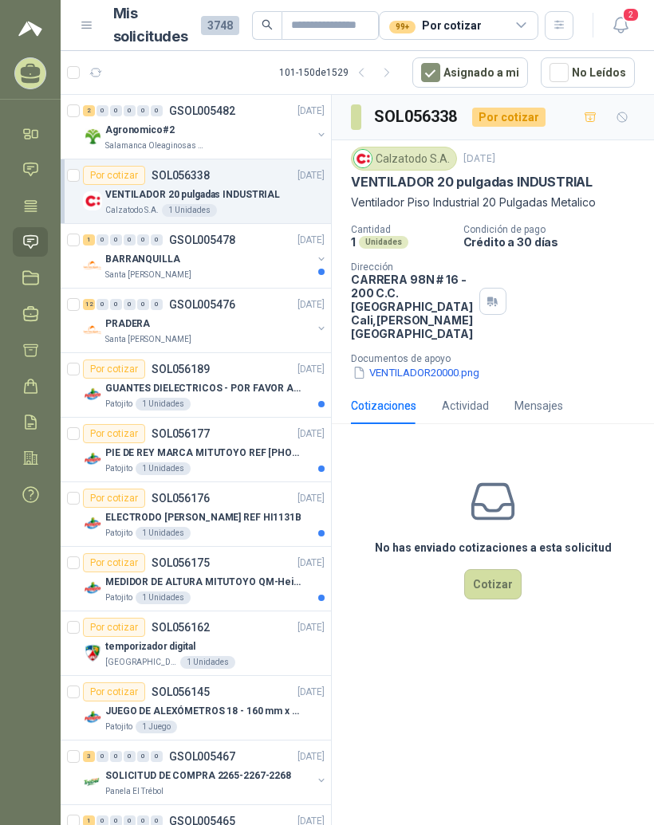
click at [261, 249] on div "1 0 0 0 0 0 GSOL005478 16/09/25" at bounding box center [205, 239] width 245 height 19
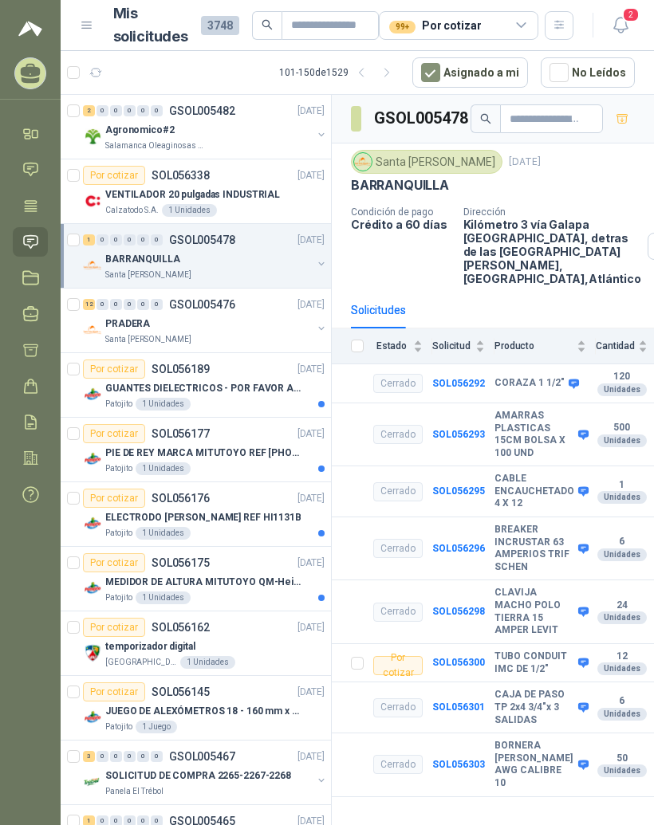
click at [297, 308] on p "16/09/25" at bounding box center [310, 304] width 27 height 15
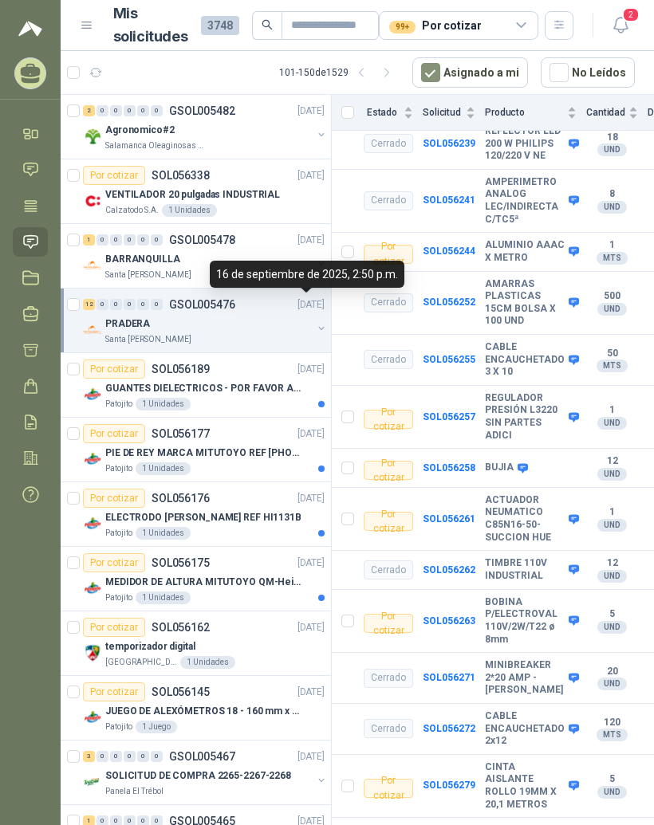
scroll to position [1329, 10]
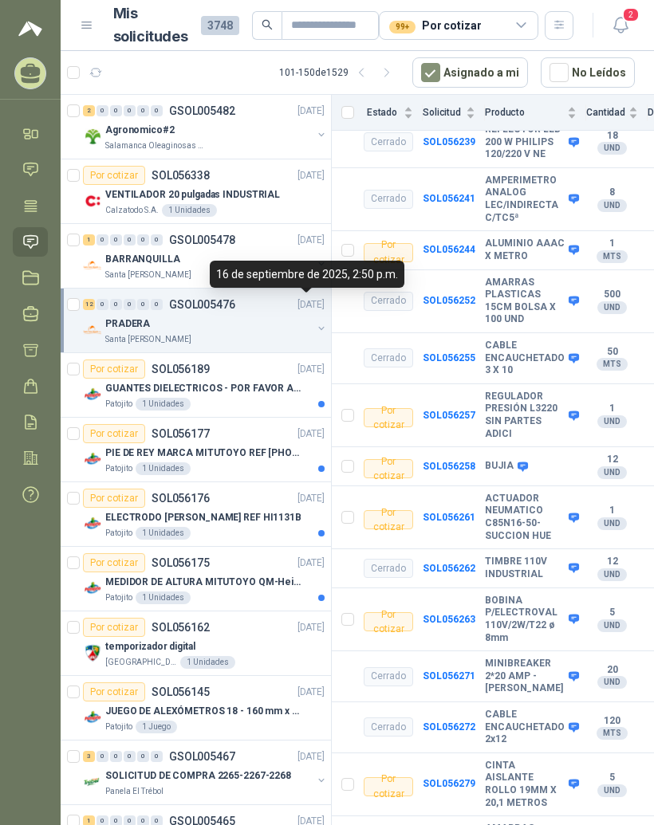
click at [491, 493] on b "ACTUADOR NEUMATICO C85N16-50-SUCCION HUE" at bounding box center [525, 517] width 80 height 49
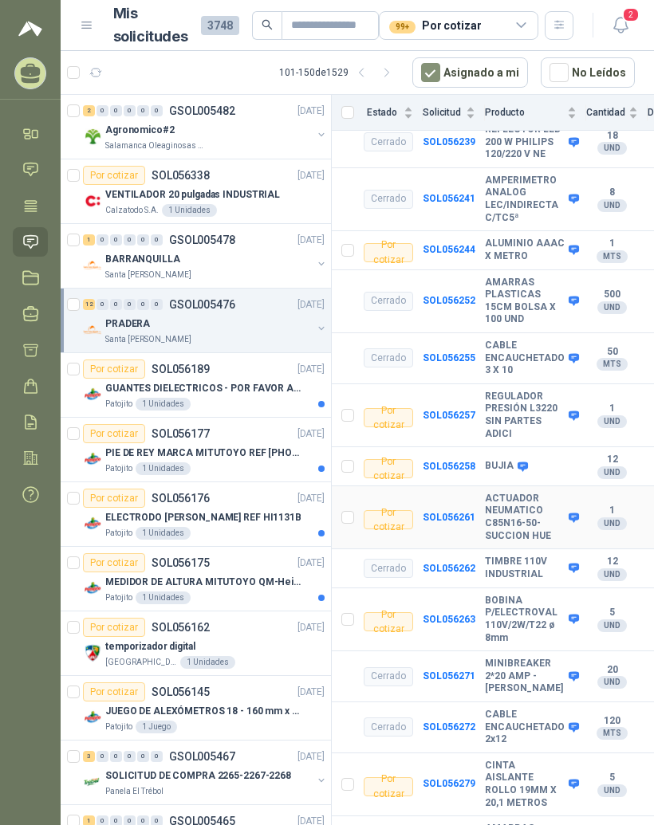
click at [466, 512] on b "SOL056261" at bounding box center [448, 517] width 53 height 11
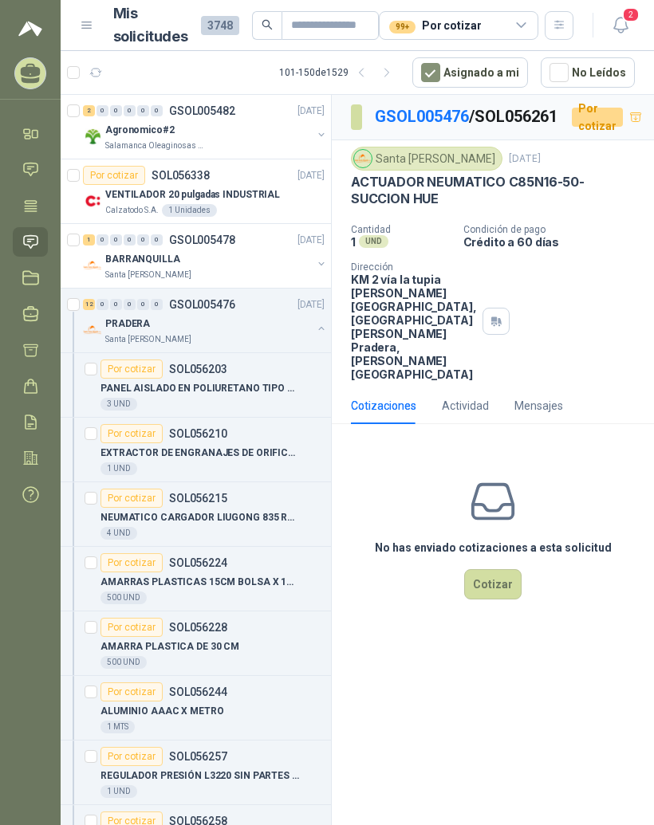
click at [456, 121] on link "GSOL005476" at bounding box center [422, 116] width 94 height 19
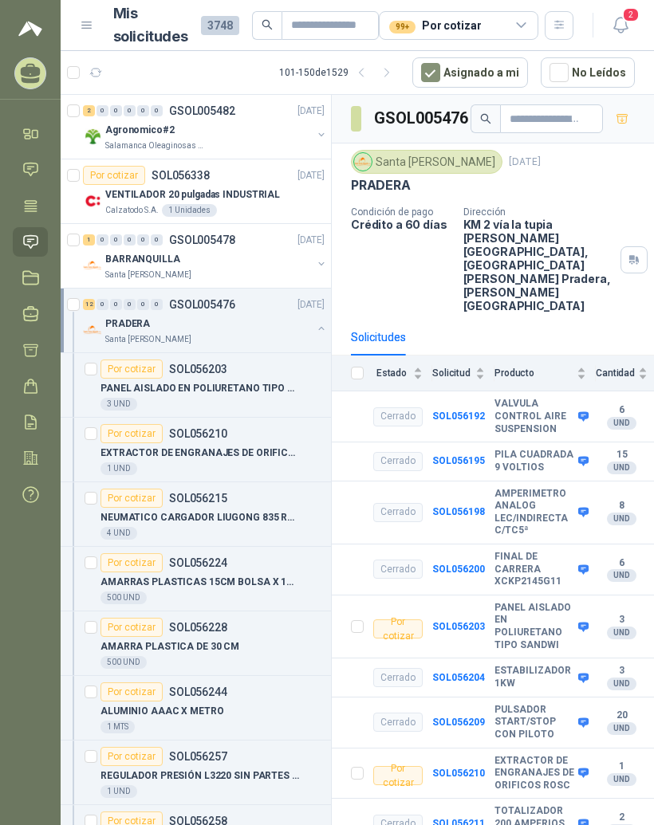
click at [367, 70] on icon "button" at bounding box center [362, 73] width 14 height 14
click at [367, 69] on icon "button" at bounding box center [362, 73] width 14 height 14
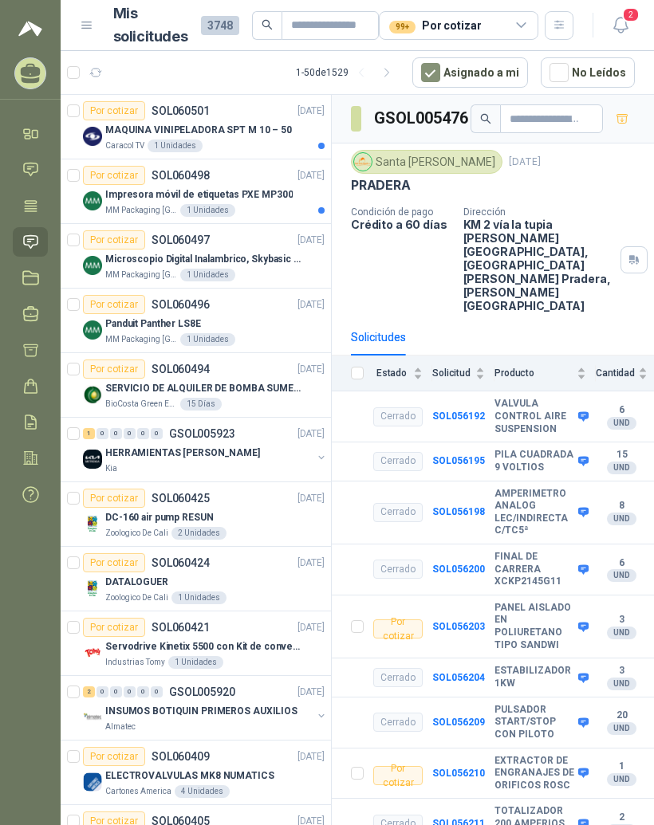
click at [272, 104] on div "Por cotizar SOL060501 08/10/25" at bounding box center [204, 110] width 242 height 19
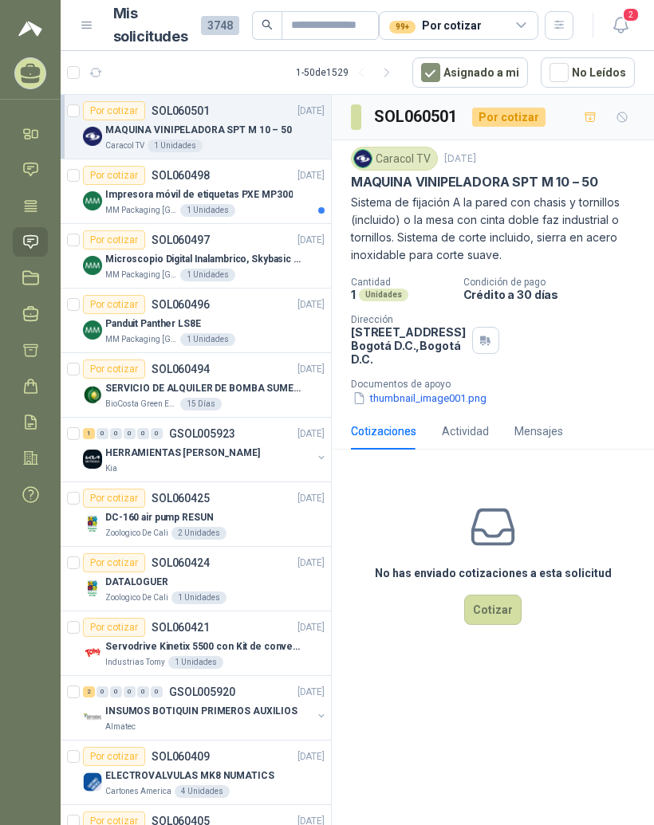
click at [448, 406] on button "thumbnail_image001.png" at bounding box center [419, 398] width 137 height 17
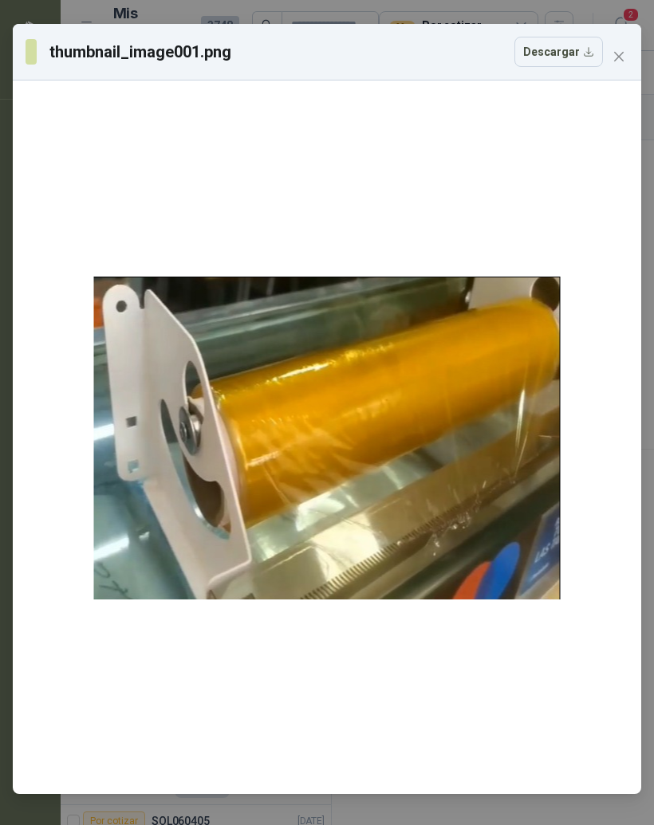
click at [621, 49] on button "Close" at bounding box center [619, 57] width 26 height 26
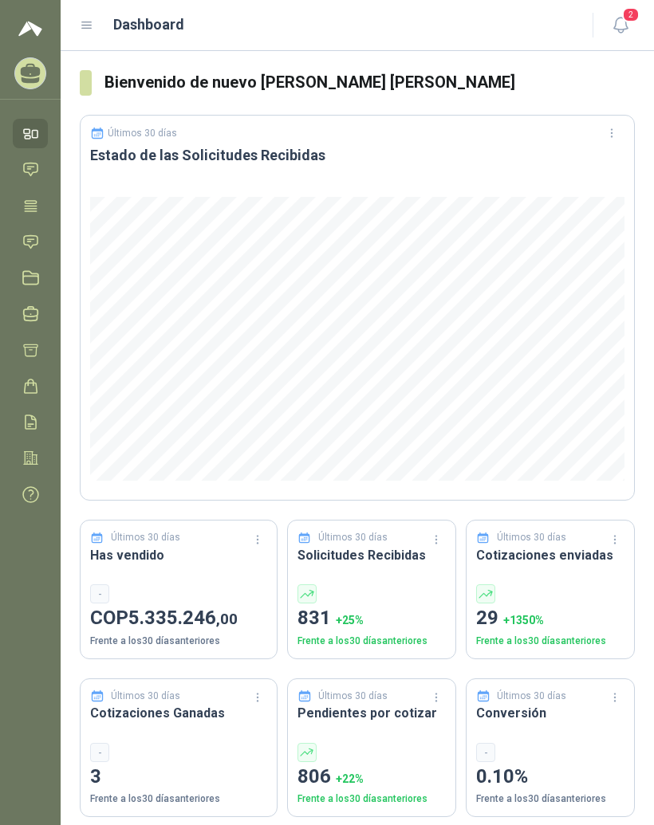
click at [90, 29] on icon at bounding box center [87, 25] width 14 height 14
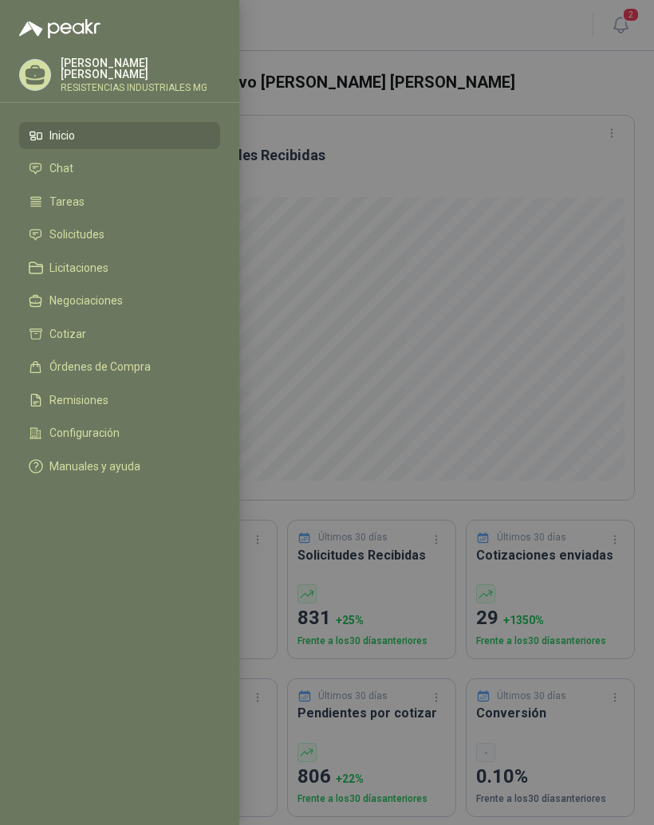
click at [123, 223] on link "Solicitudes" at bounding box center [119, 235] width 201 height 27
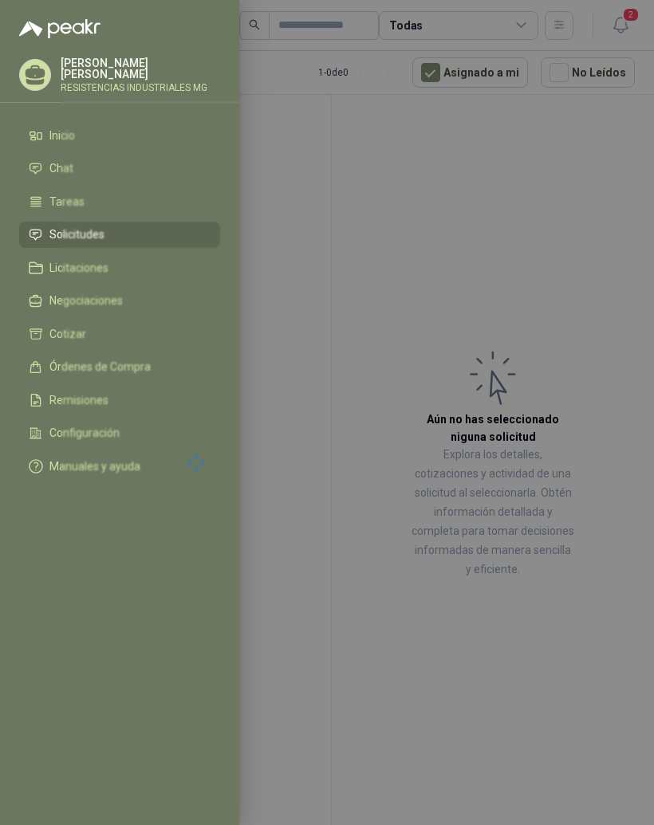
click at [582, 211] on div at bounding box center [327, 412] width 654 height 825
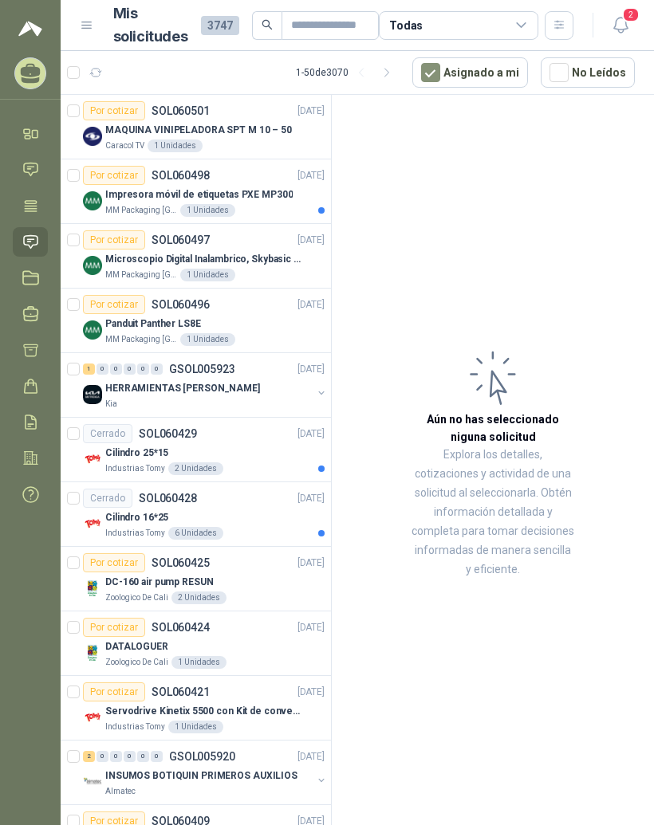
click at [258, 134] on p "MAQUINA VINIPELADORA SPT M 10 – 50" at bounding box center [198, 130] width 187 height 15
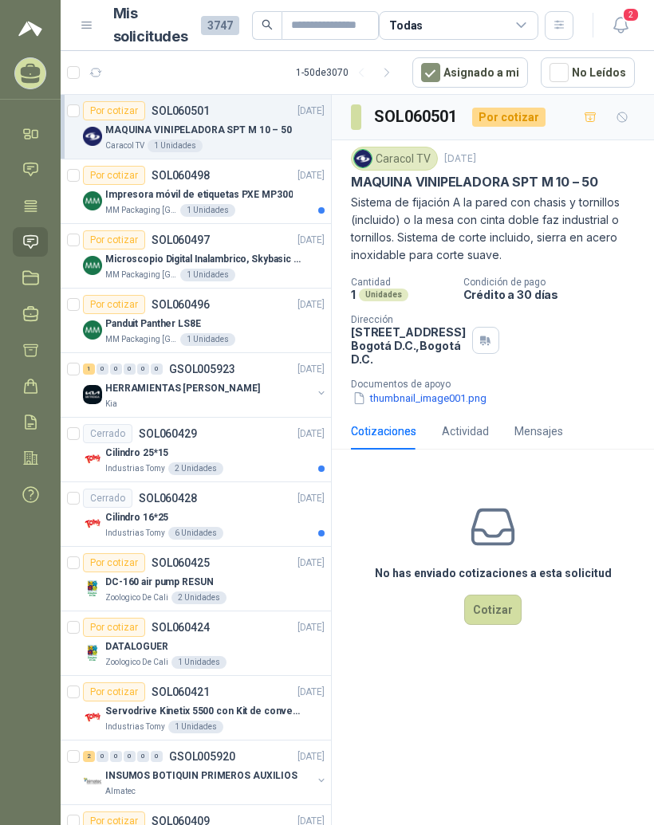
click at [262, 202] on div "Impresora móvil de etiquetas PXE MP300" at bounding box center [214, 194] width 219 height 19
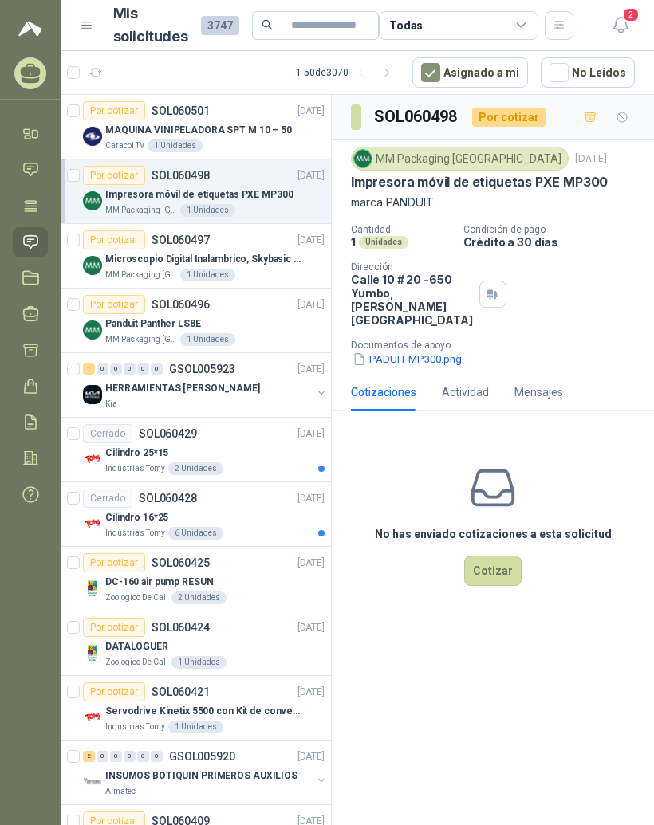
click at [269, 267] on div "Microscopio Digital Inalambrico, Skybasic 50x-1000x, Ampliac" at bounding box center [214, 258] width 219 height 19
